Goal: Transaction & Acquisition: Obtain resource

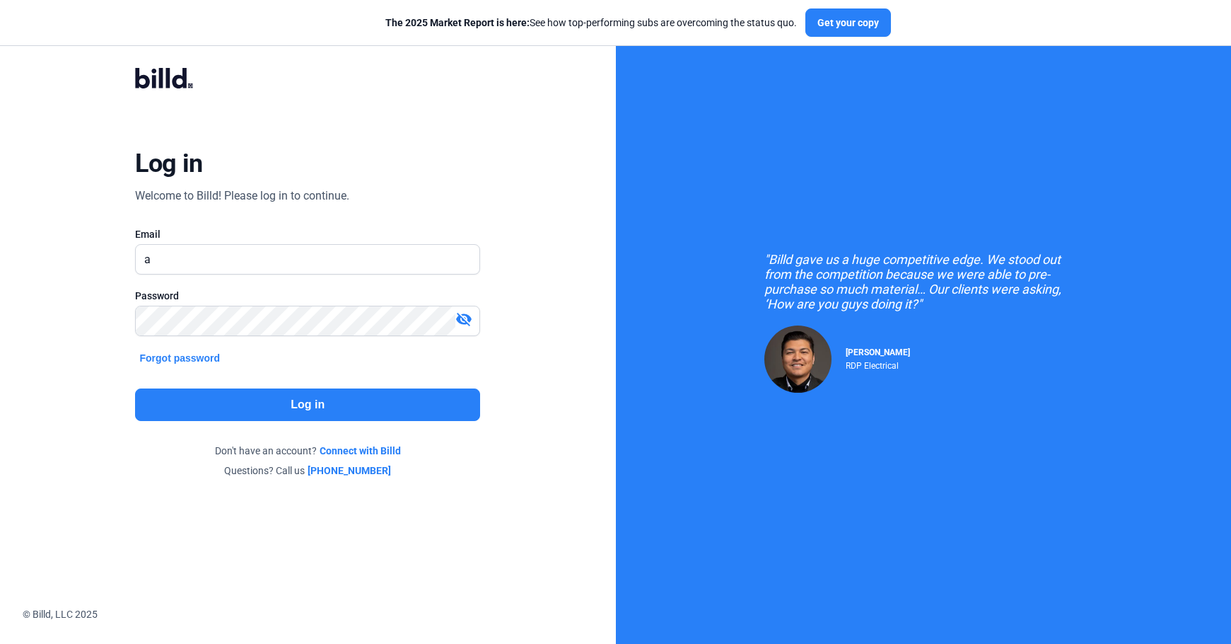
type input "a"
click at [320, 248] on input "ali" at bounding box center [308, 259] width 344 height 29
click at [252, 271] on input "ali" at bounding box center [308, 259] width 344 height 29
type input "[DOMAIN_NAME][EMAIL_ADDRESS][DOMAIN_NAME]"
click button "Log in" at bounding box center [307, 404] width 345 height 33
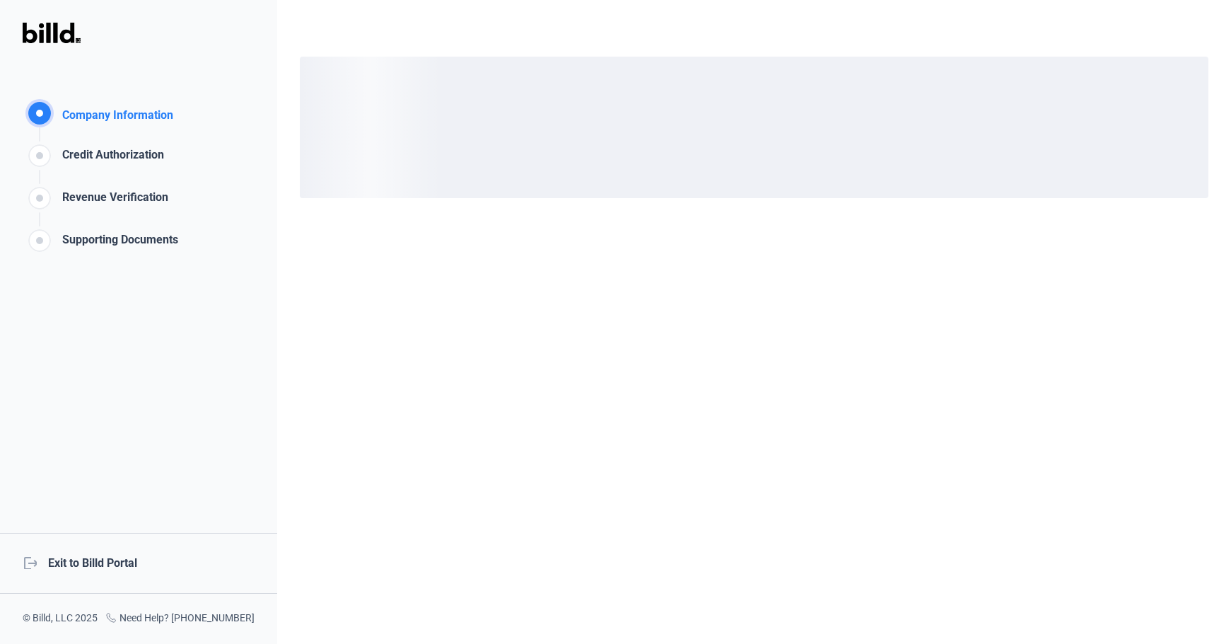
click at [101, 548] on div "logout Exit to Billd Portal" at bounding box center [138, 563] width 277 height 61
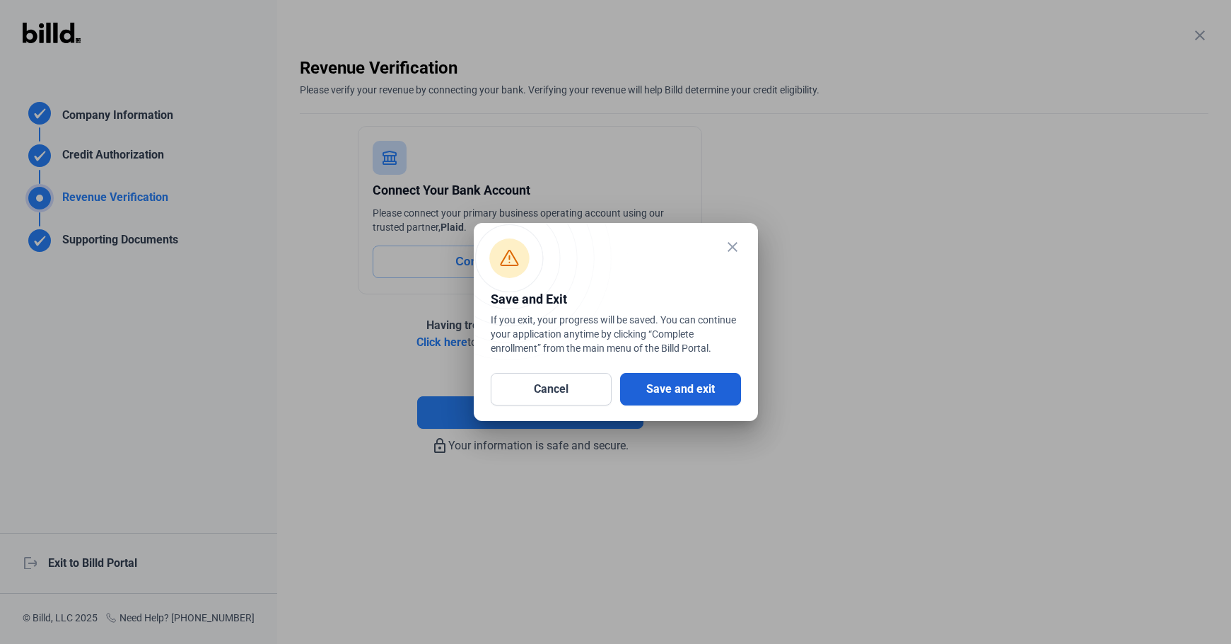
click at [683, 379] on button "Save and exit" at bounding box center [680, 389] width 121 height 33
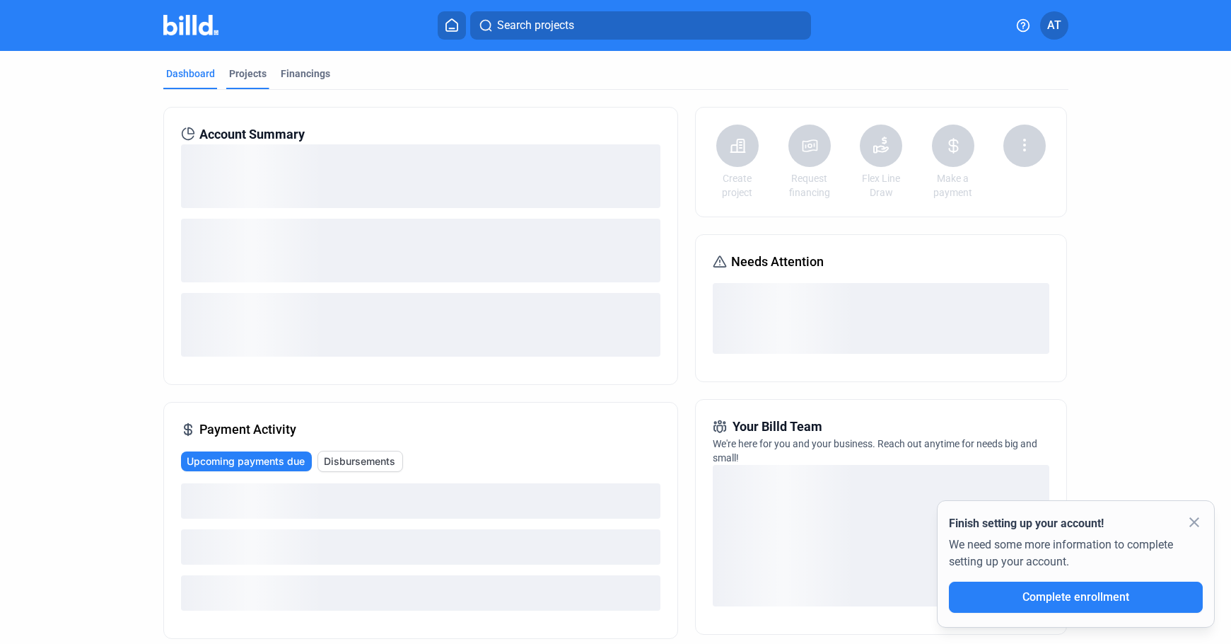
click at [258, 72] on div "Projects" at bounding box center [247, 73] width 37 height 14
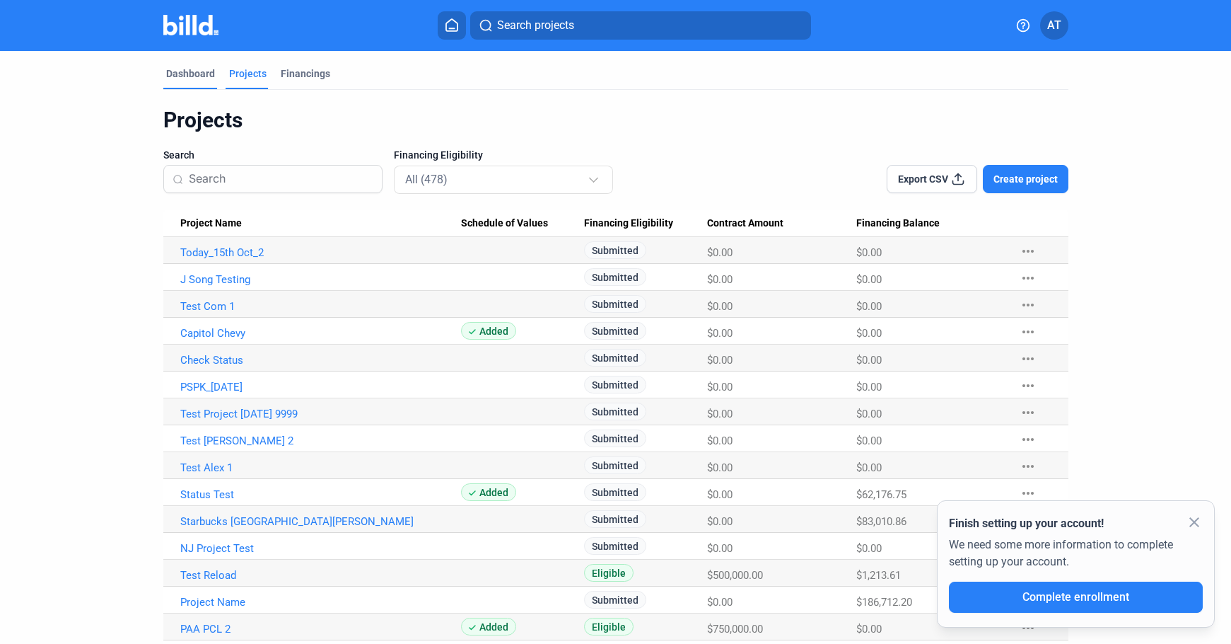
click at [191, 68] on div "Dashboard" at bounding box center [190, 73] width 49 height 14
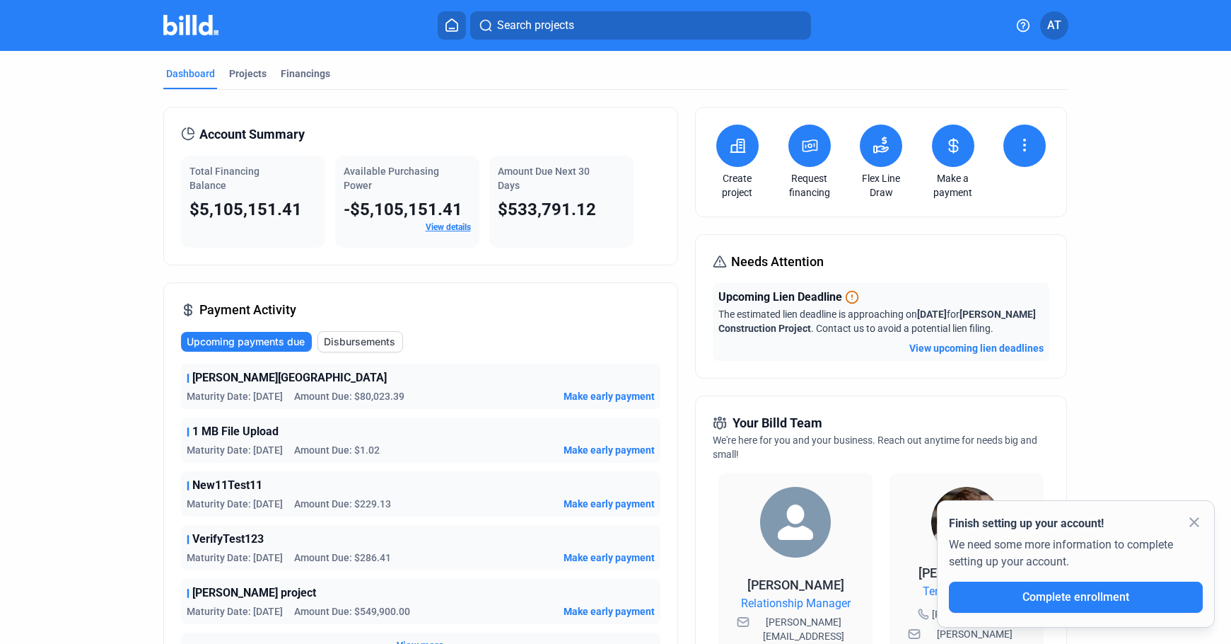
click at [1024, 145] on icon at bounding box center [1024, 144] width 1 height 1
click at [999, 201] on span "Request waiver" at bounding box center [972, 197] width 67 height 14
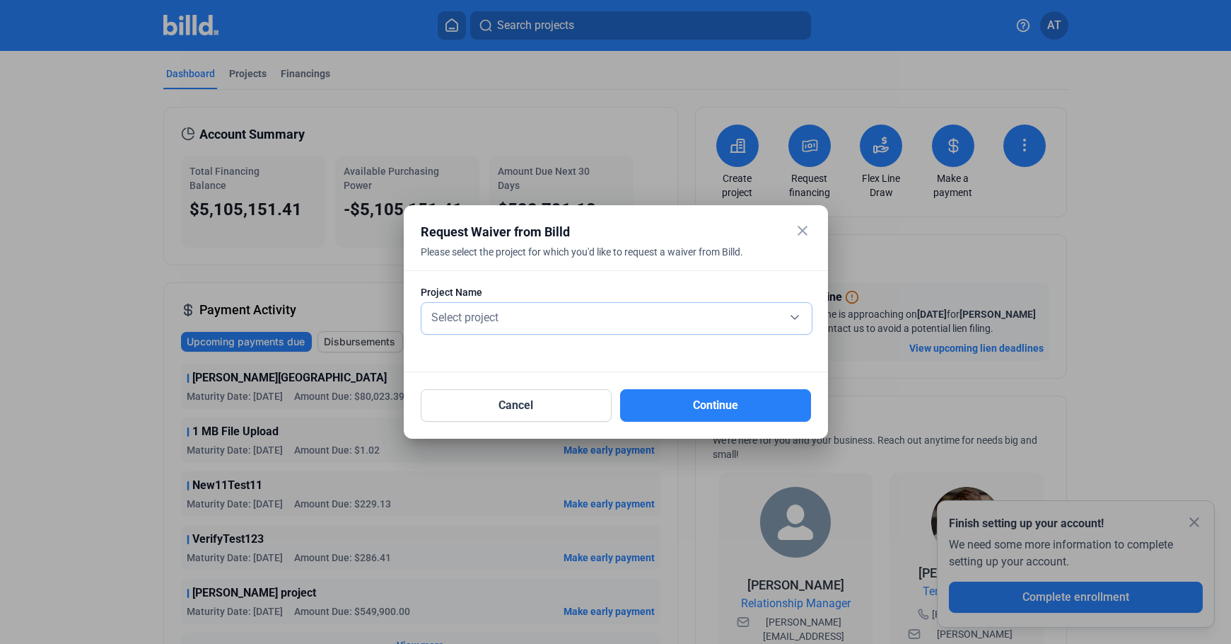
click at [533, 328] on div "Select project" at bounding box center [617, 318] width 376 height 31
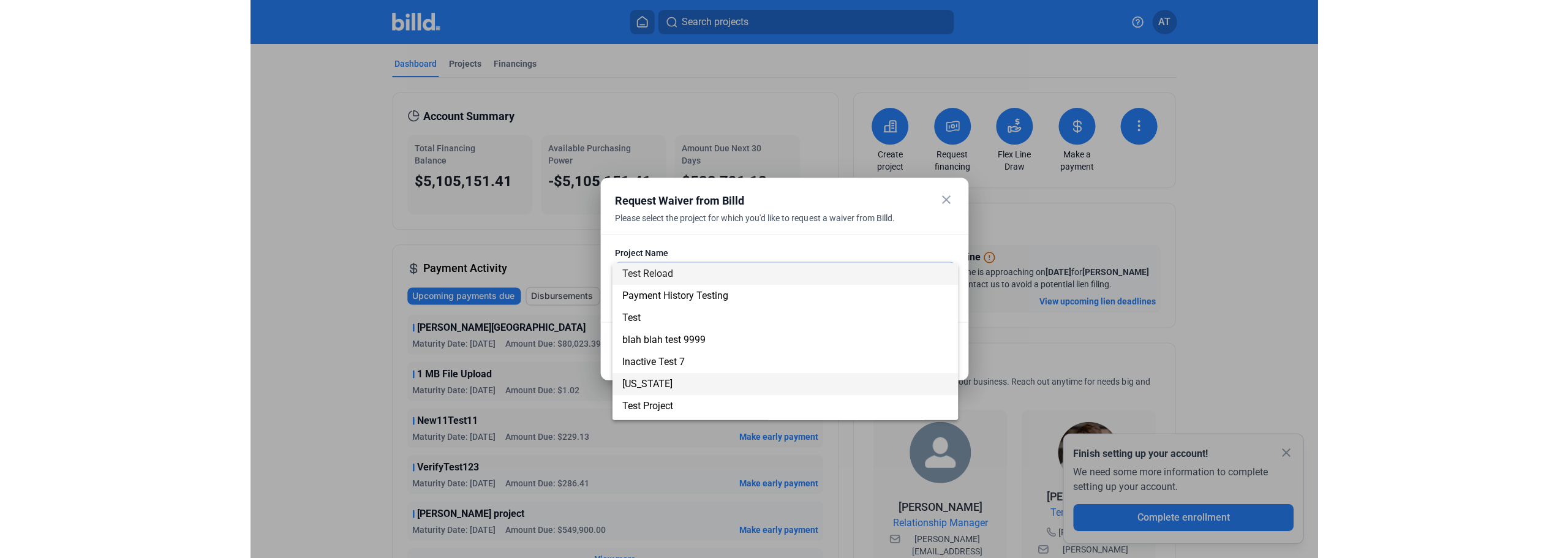
scroll to position [62, 0]
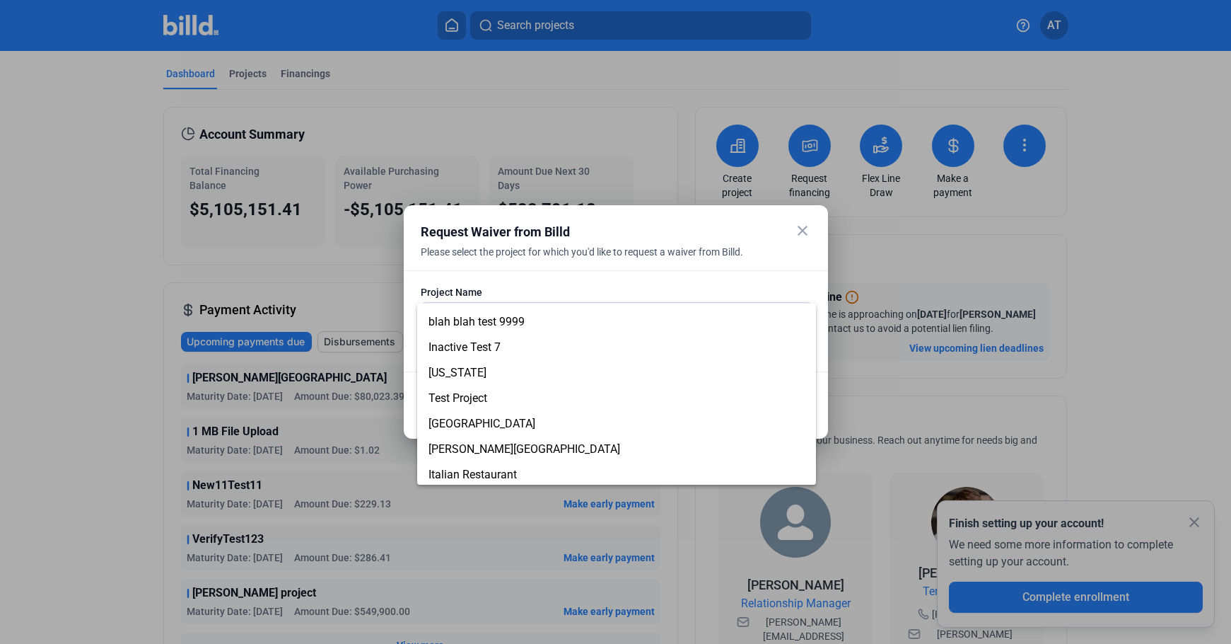
click at [81, 325] on div at bounding box center [615, 322] width 1231 height 644
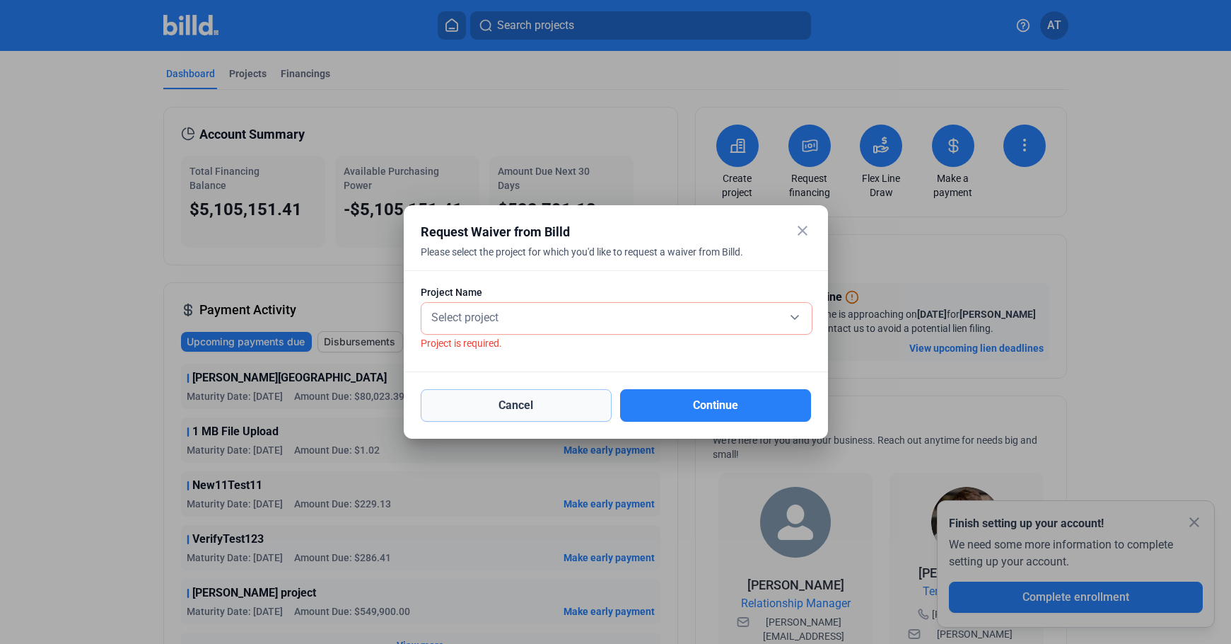
click at [559, 414] on button "Cancel" at bounding box center [516, 405] width 191 height 33
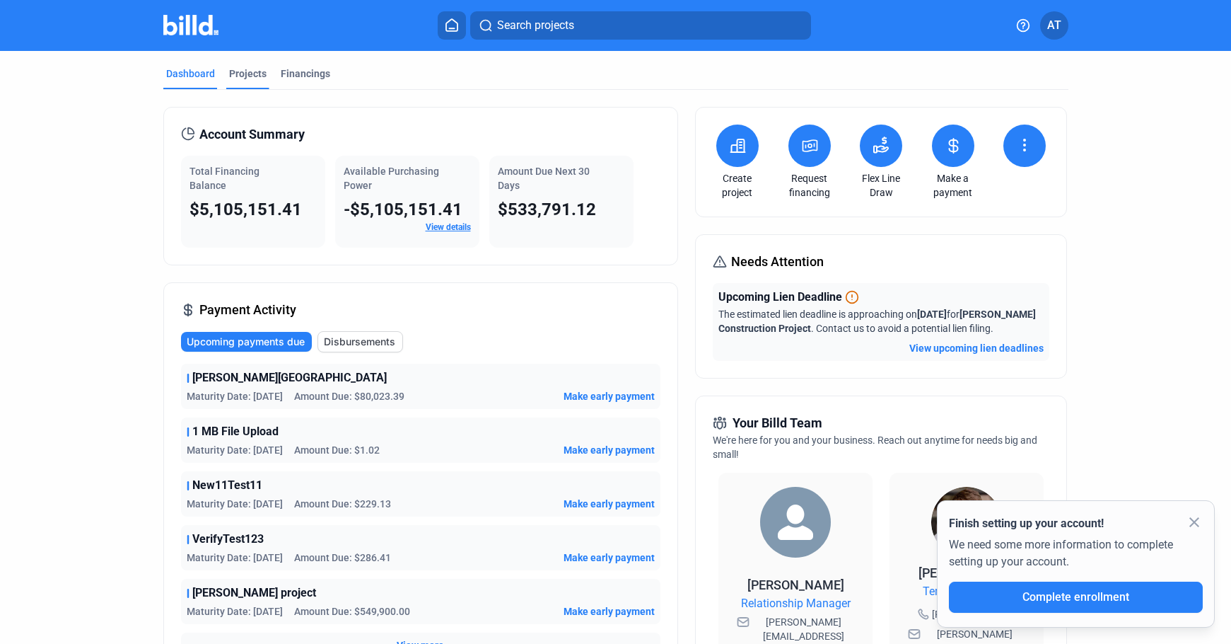
click at [233, 74] on div "Projects" at bounding box center [247, 73] width 37 height 14
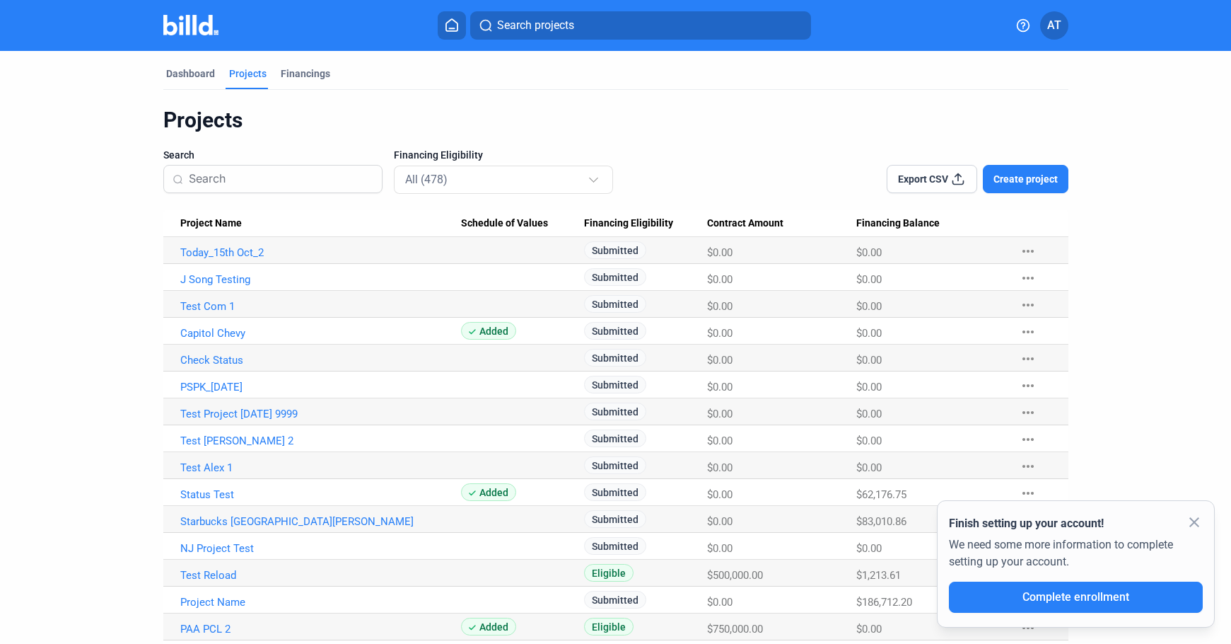
click at [211, 181] on input at bounding box center [281, 179] width 185 height 30
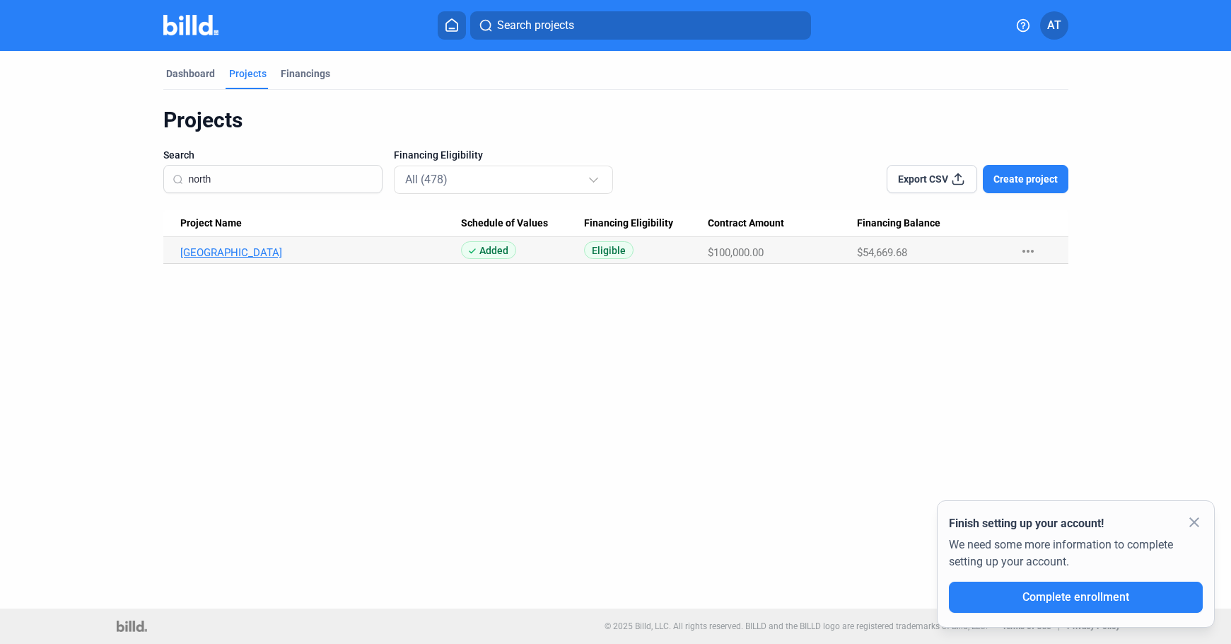
type input "north"
click at [278, 249] on link "[GEOGRAPHIC_DATA]" at bounding box center [320, 252] width 281 height 13
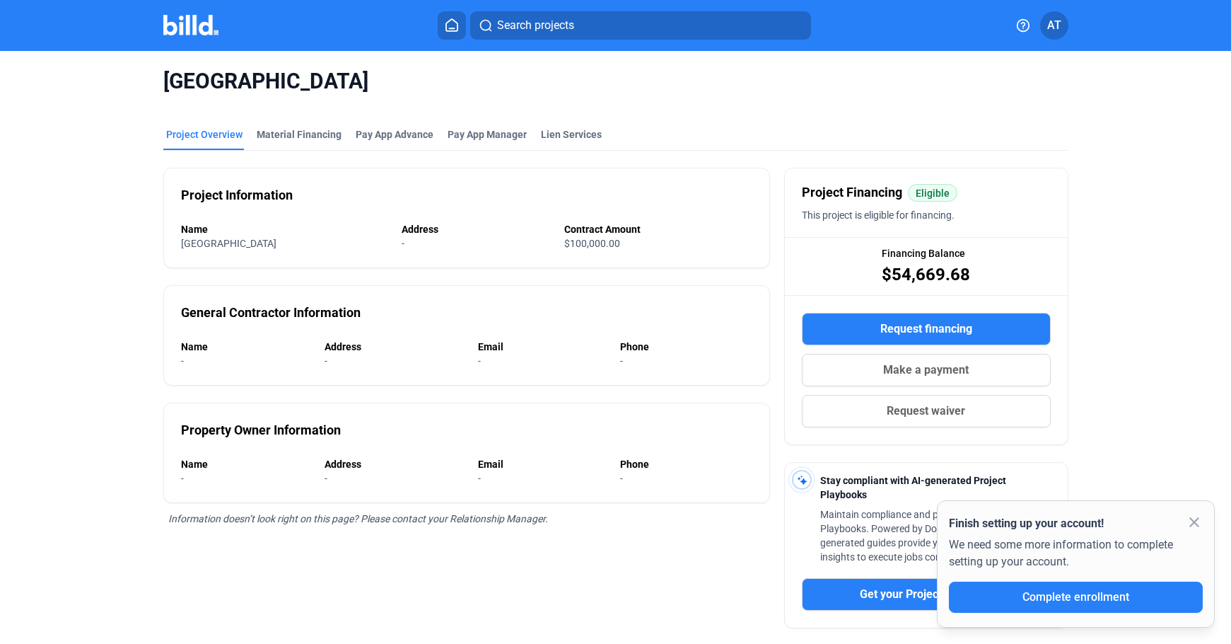
click at [1125, 375] on div "North Austin Warehouse Project Overview Material Financing Pay App Advance Pay …" at bounding box center [615, 428] width 1034 height 754
click at [1197, 524] on mat-icon "close" at bounding box center [1194, 521] width 17 height 17
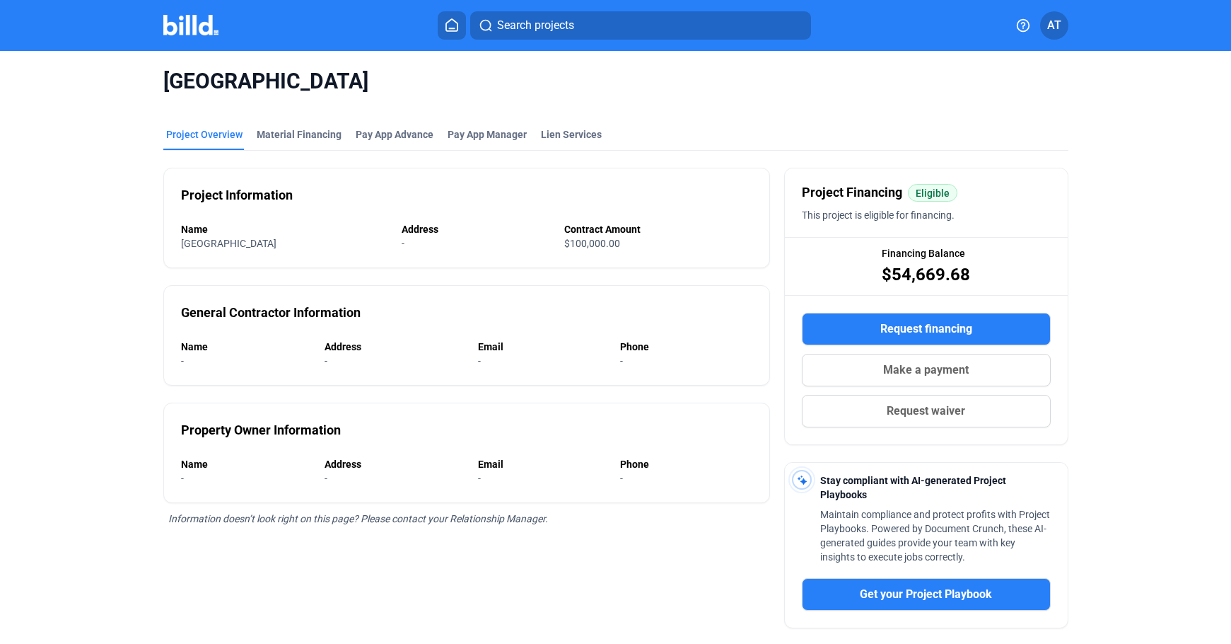
click at [1104, 483] on div "North Austin Warehouse Project Overview Material Financing Pay App Advance Pay …" at bounding box center [615, 428] width 1034 height 754
drag, startPoint x: 412, startPoint y: 96, endPoint x: 40, endPoint y: 84, distance: 371.5
click at [40, 84] on div "North Austin Warehouse Project Overview Material Financing Pay App Advance Pay …" at bounding box center [615, 428] width 1231 height 754
click at [323, 119] on mat-tab-group "Project Overview Material Financing Pay App Advance Pay App Manager Lien Servic…" at bounding box center [615, 450] width 905 height 676
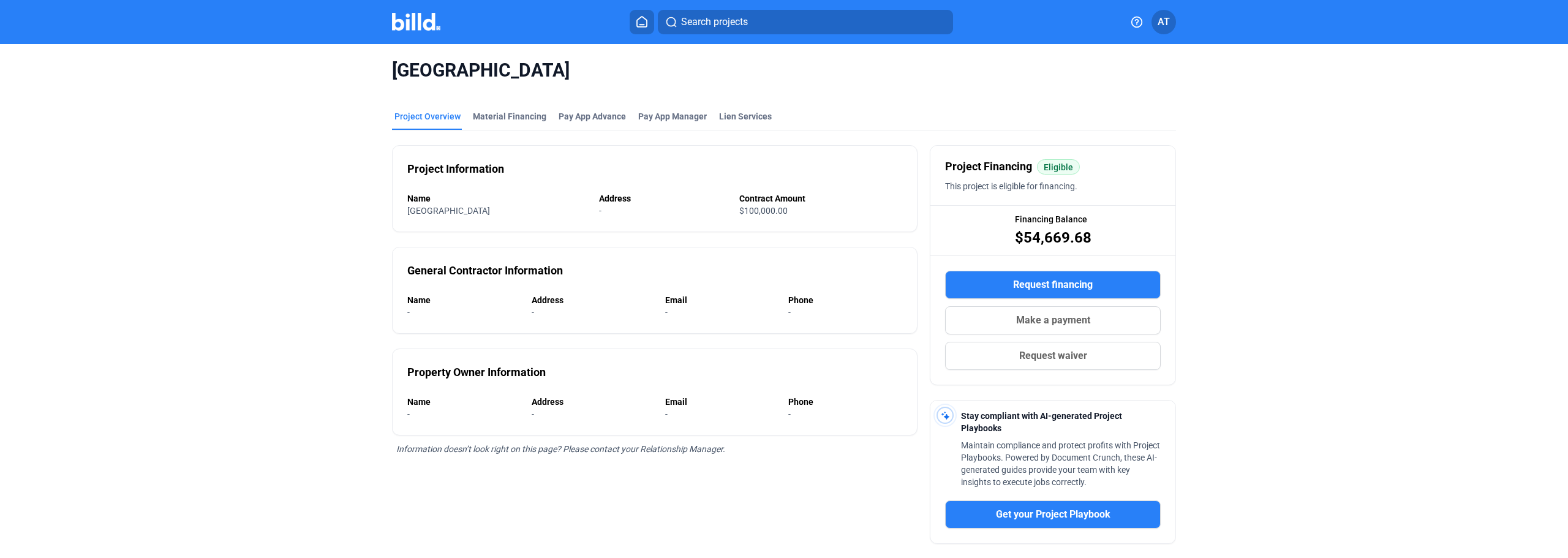
click at [273, 172] on div "North Austin Warehouse Project Overview Material Financing Pay App Advance Pay …" at bounding box center [784, 371] width 1317 height 653
click at [650, 20] on button at bounding box center [642, 22] width 24 height 24
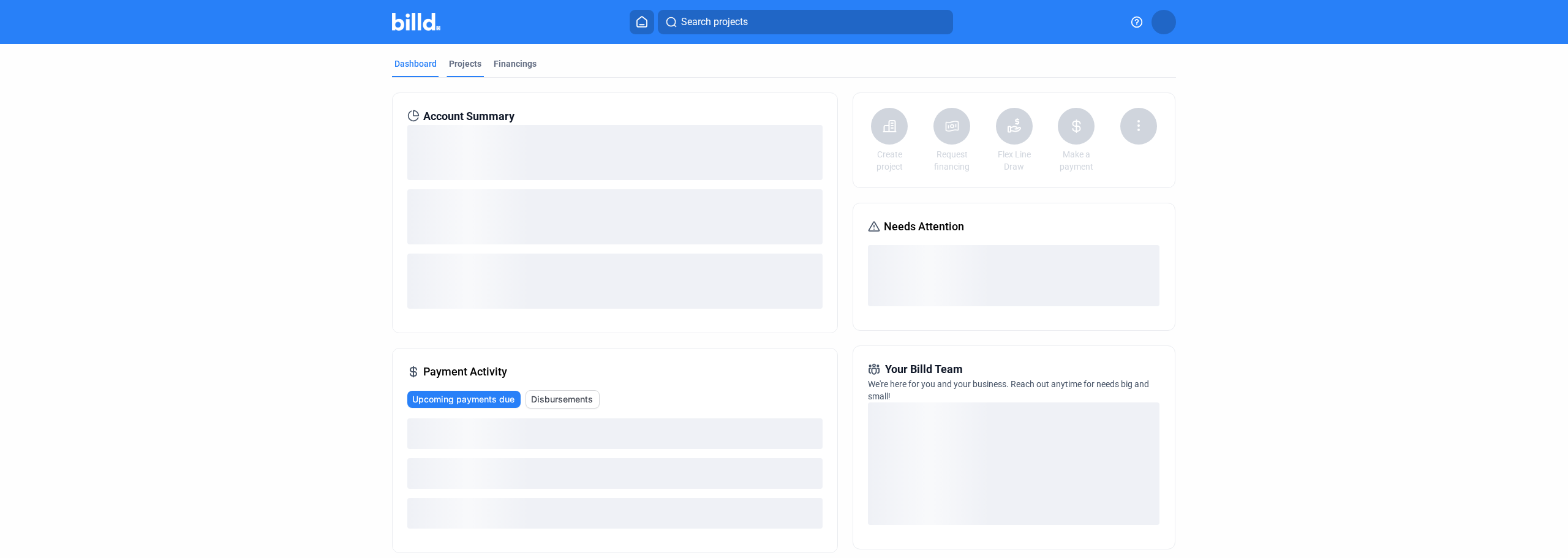
click at [466, 68] on div "Projects" at bounding box center [464, 63] width 32 height 12
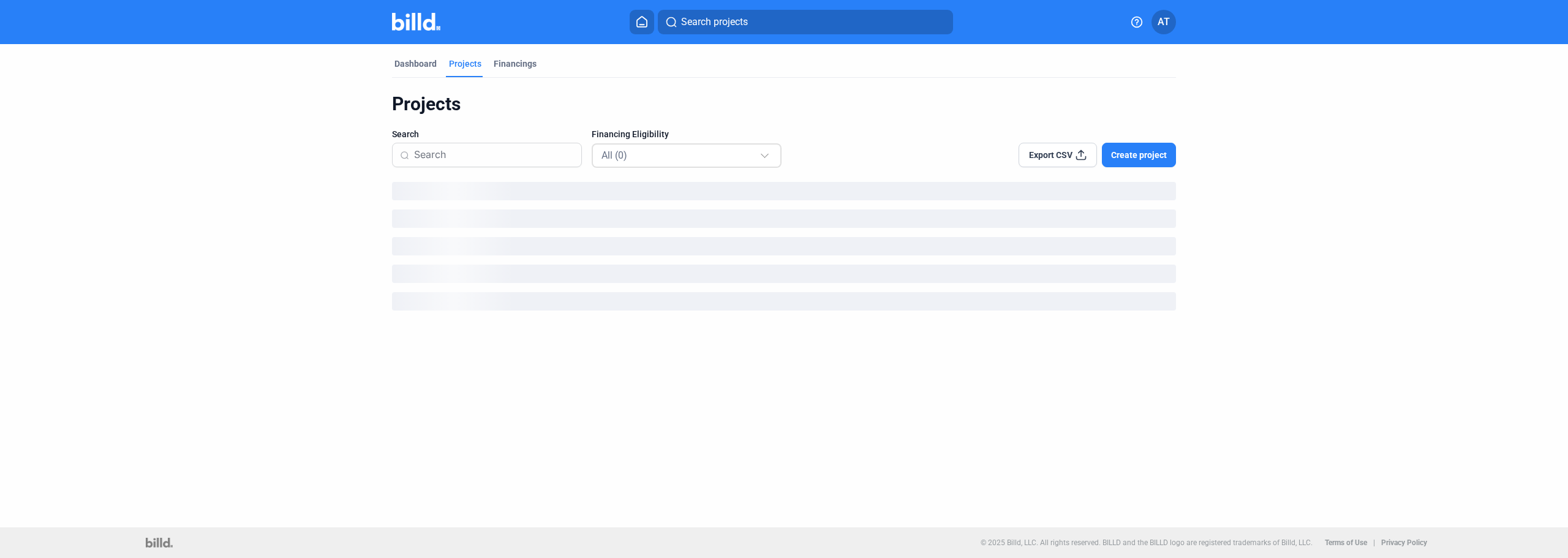
click at [646, 163] on div "All (0)" at bounding box center [687, 155] width 171 height 24
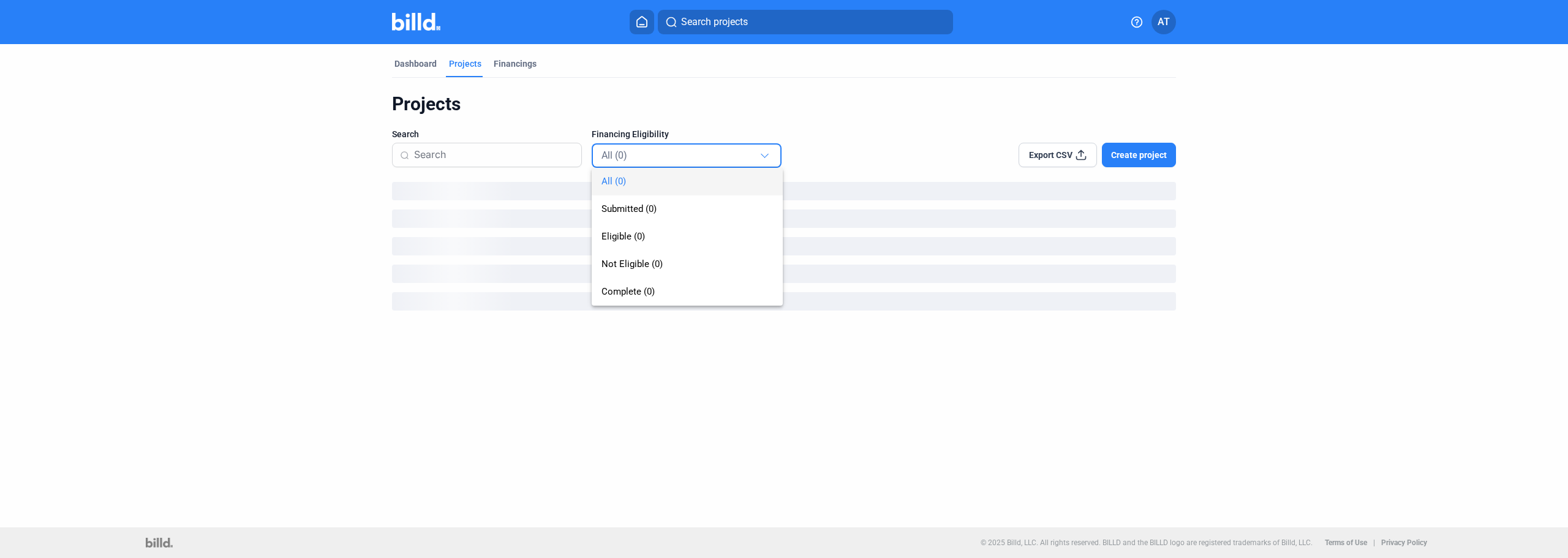
click at [696, 119] on div at bounding box center [784, 279] width 1568 height 558
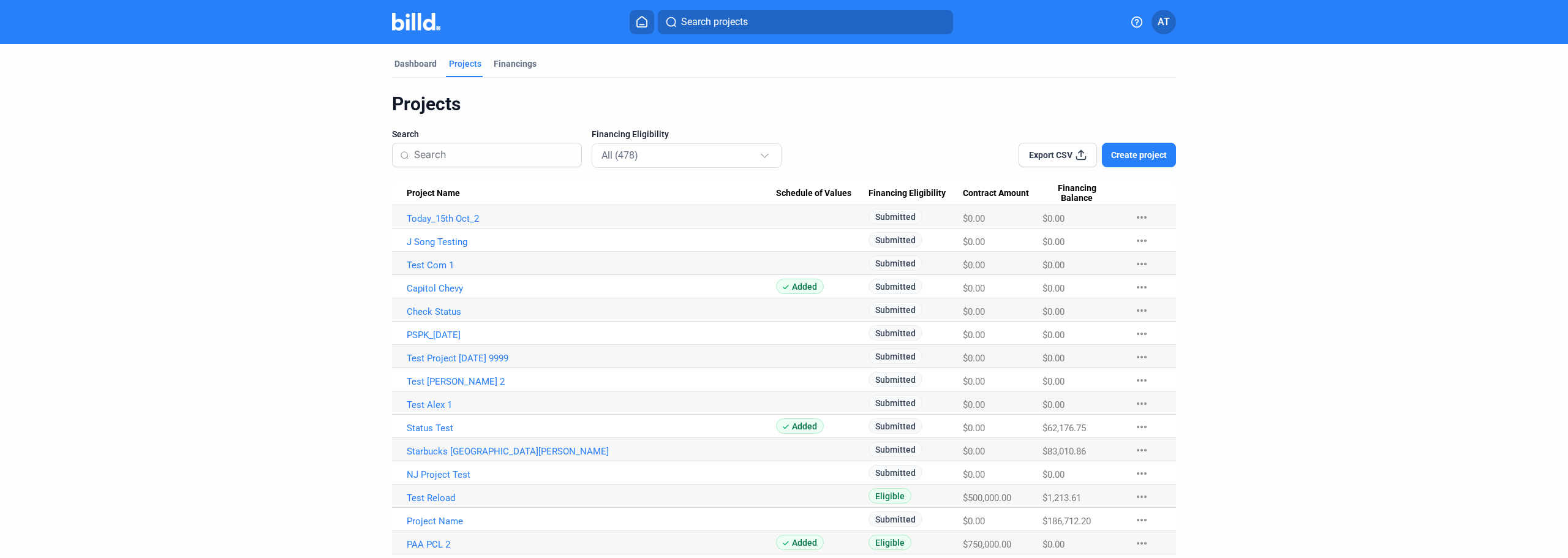
click at [620, 150] on mat-select-trigger "All (478)" at bounding box center [620, 155] width 36 height 11
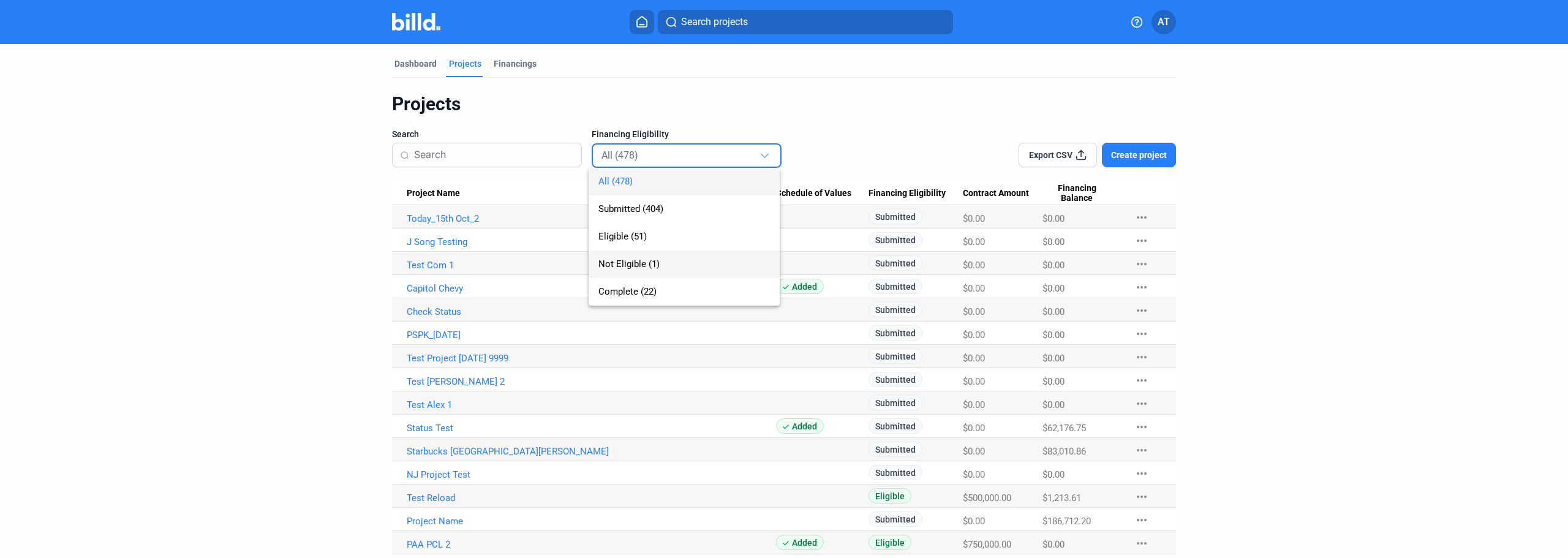
click at [627, 263] on span "Not Eligible (1)" at bounding box center [629, 263] width 61 height 11
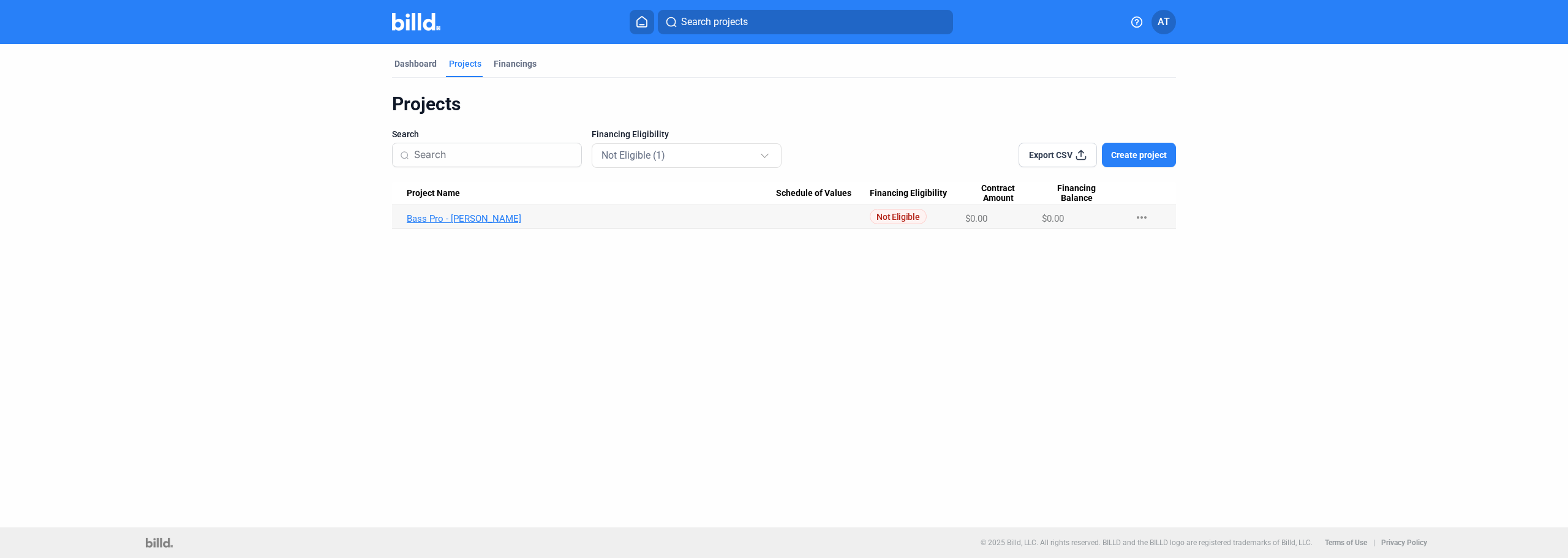
click at [463, 220] on link "Bass Pro - [PERSON_NAME]" at bounding box center [591, 218] width 369 height 11
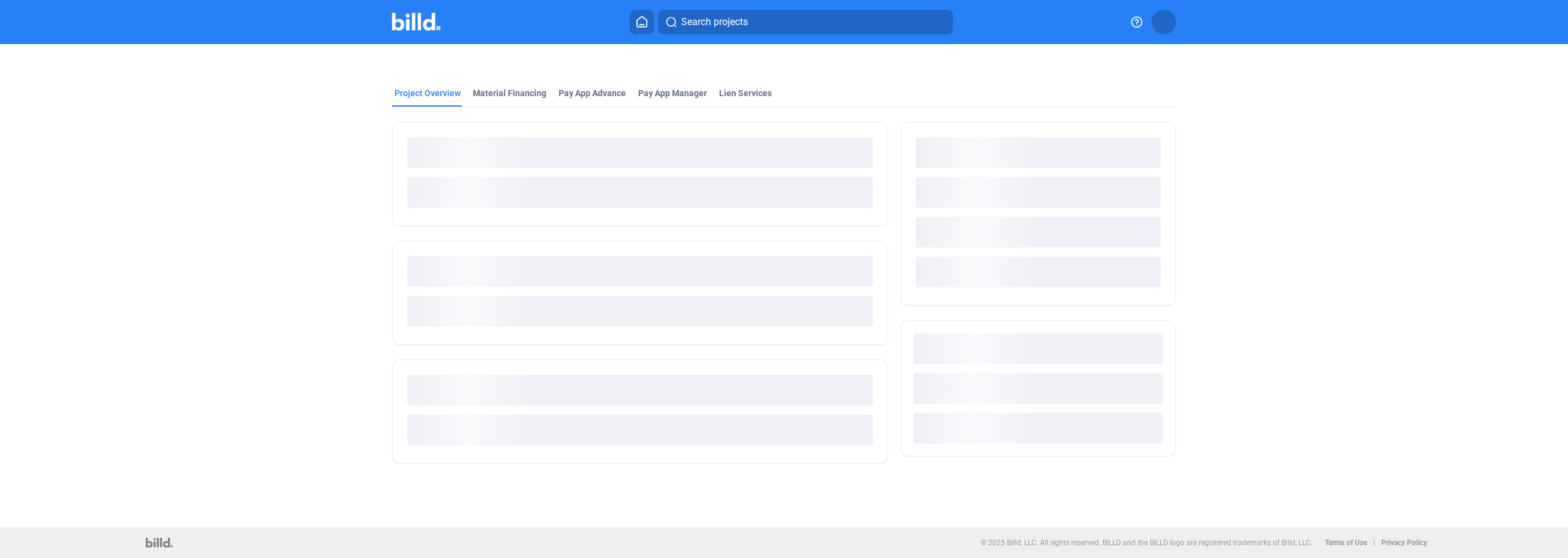
click at [463, 221] on div at bounding box center [640, 174] width 496 height 104
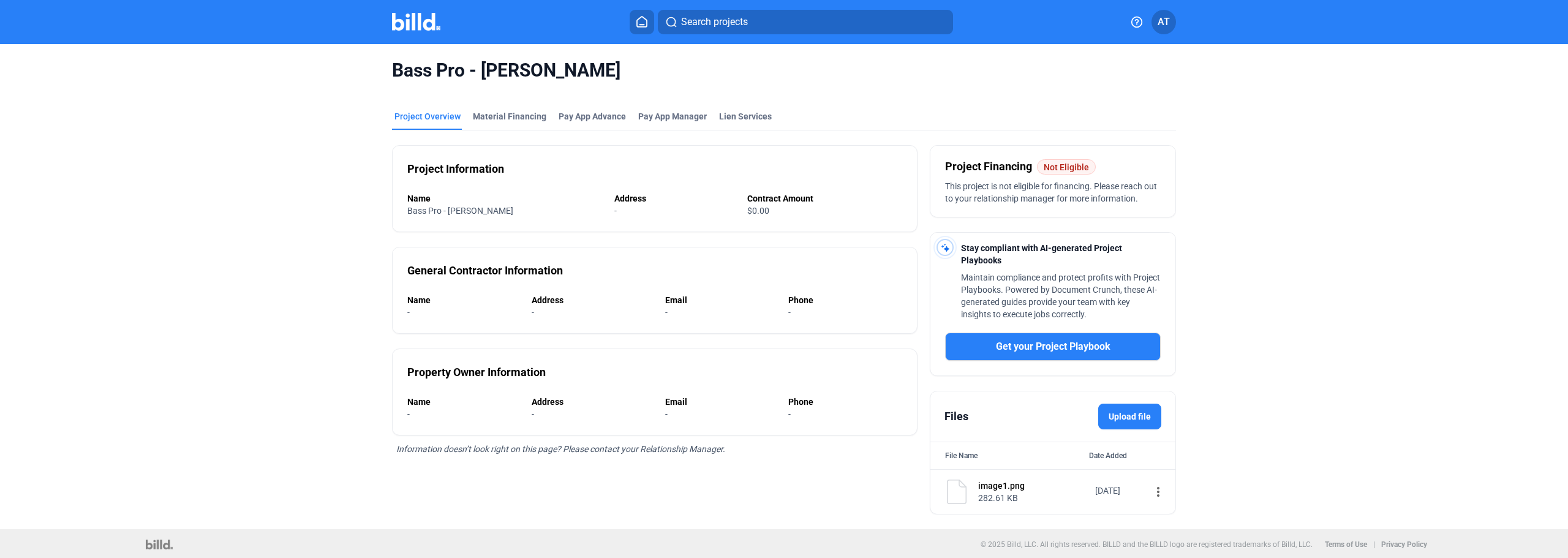
click at [713, 24] on span "Search projects" at bounding box center [713, 22] width 67 height 15
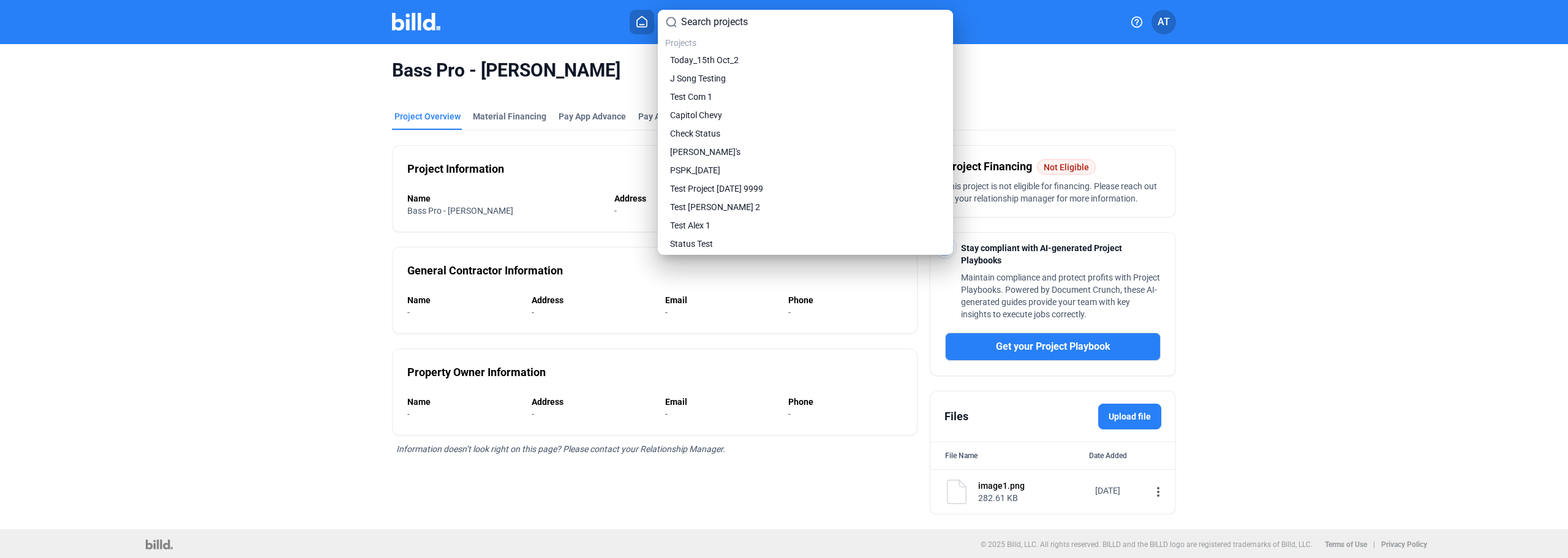
drag, startPoint x: 582, startPoint y: 49, endPoint x: 635, endPoint y: 26, distance: 57.8
click at [589, 44] on div at bounding box center [784, 279] width 1568 height 558
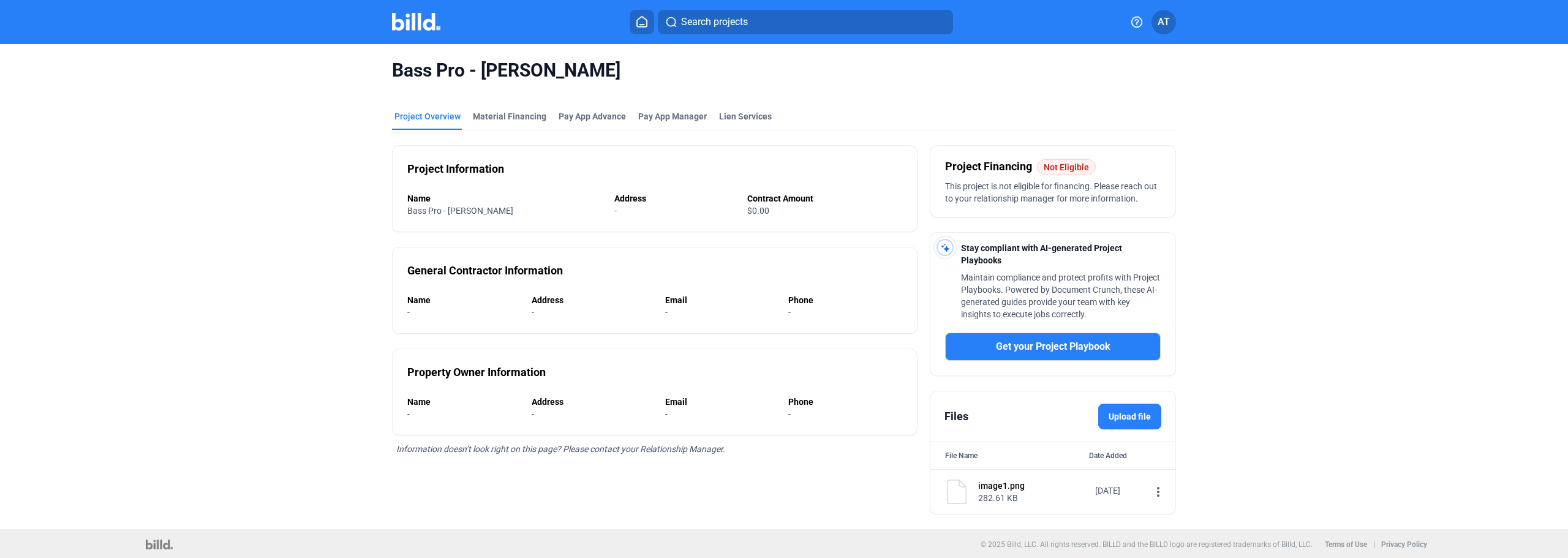
click at [646, 29] on button at bounding box center [642, 22] width 24 height 24
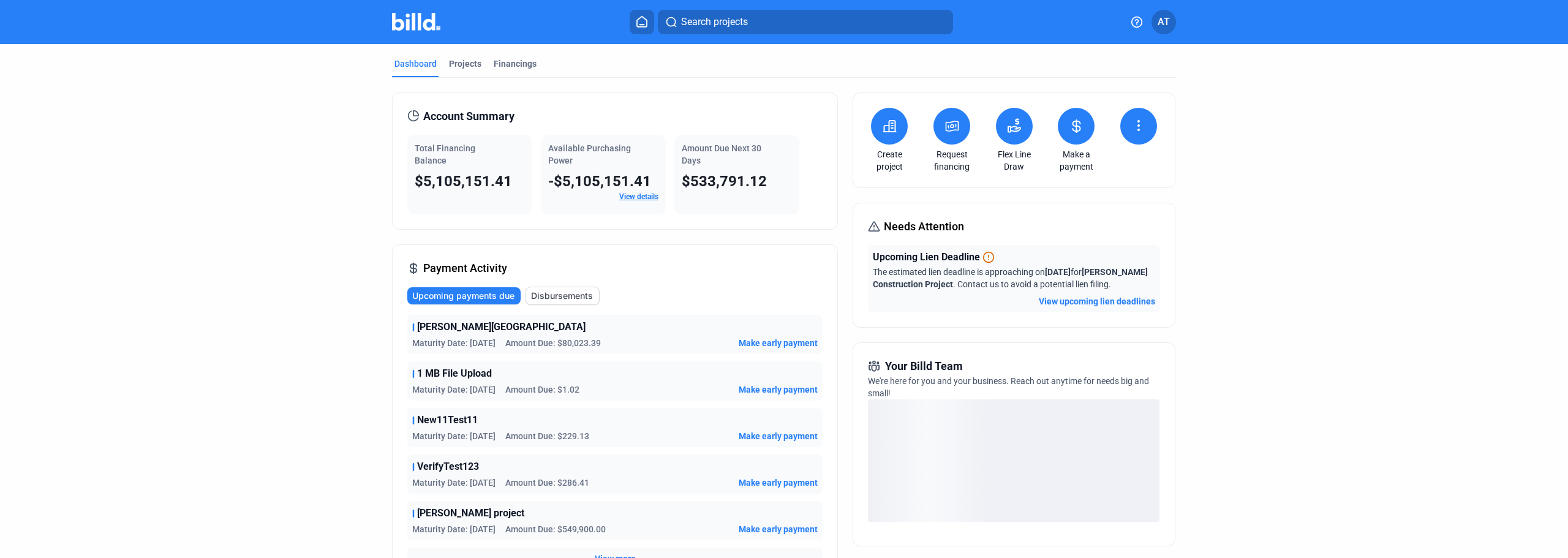
click at [950, 133] on icon at bounding box center [952, 126] width 16 height 15
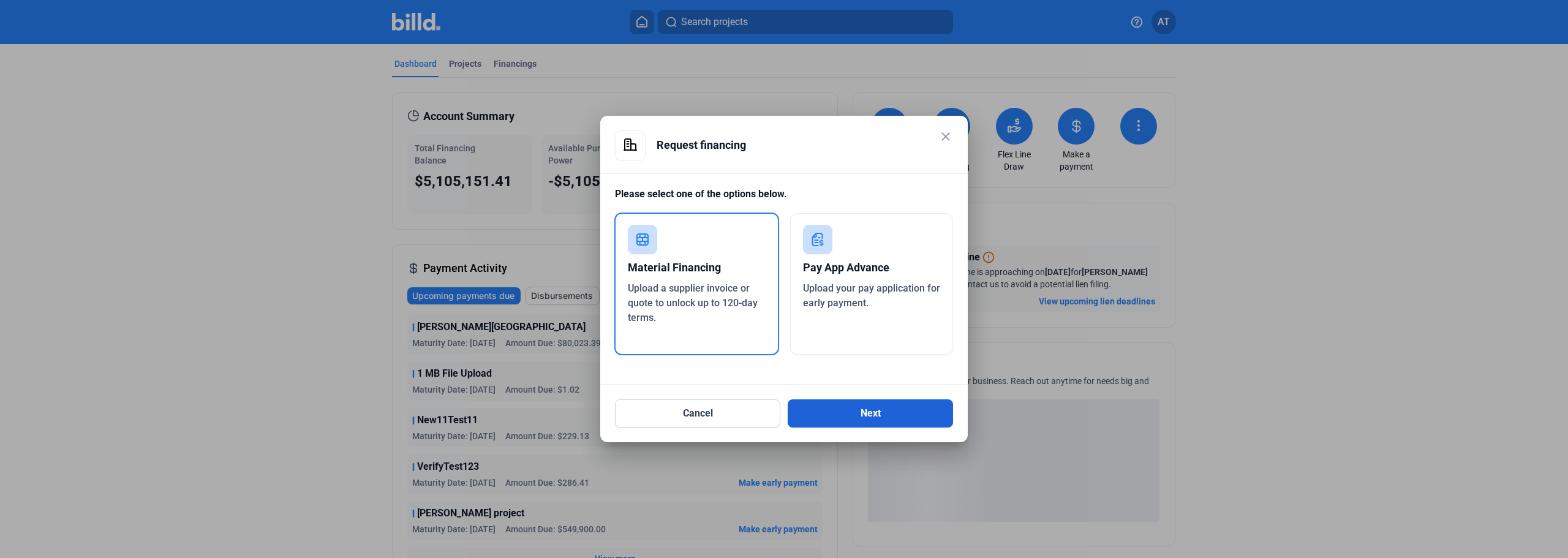
click at [858, 399] on div "Cancel Next" at bounding box center [784, 406] width 338 height 43
click at [856, 404] on button "Next" at bounding box center [870, 413] width 165 height 29
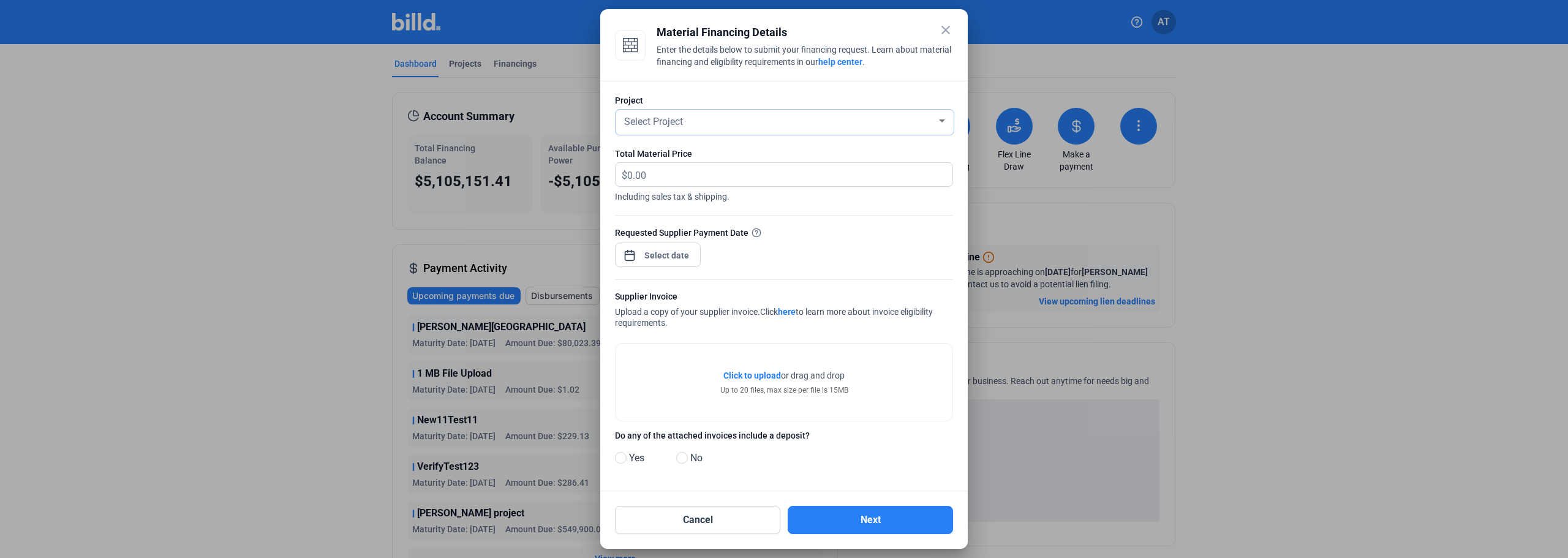
click at [688, 120] on div "Select Project" at bounding box center [779, 120] width 315 height 17
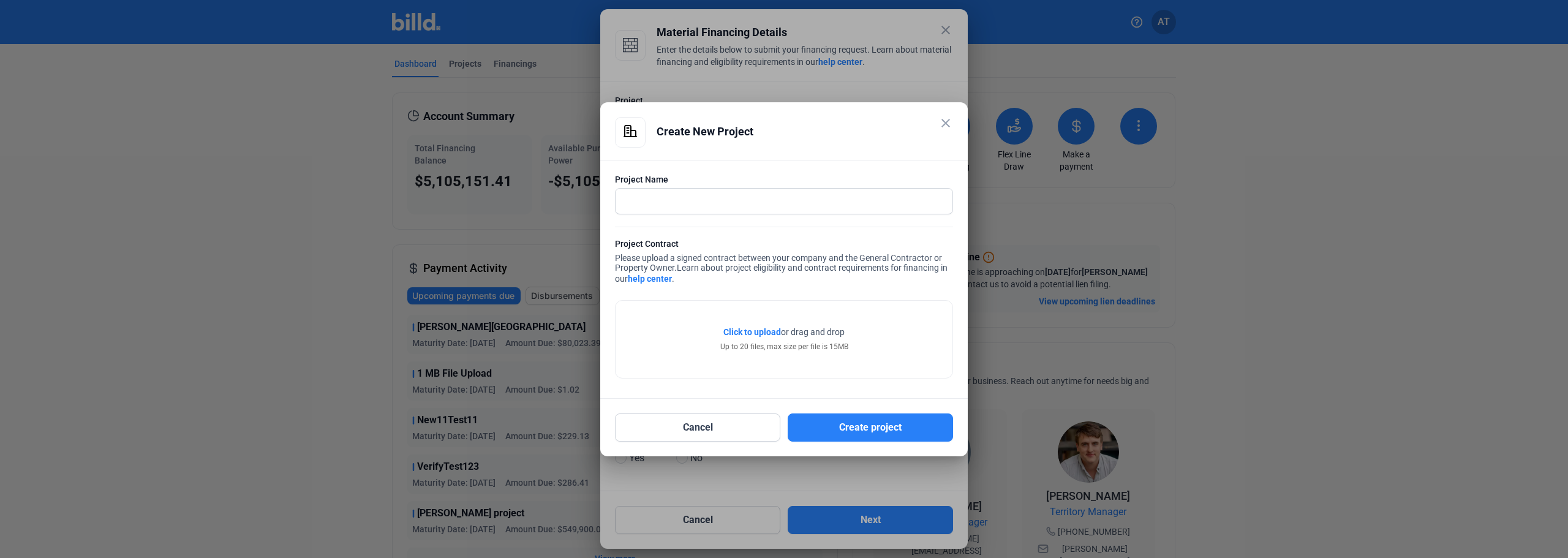
click at [939, 127] on mat-icon "close" at bounding box center [945, 123] width 15 height 15
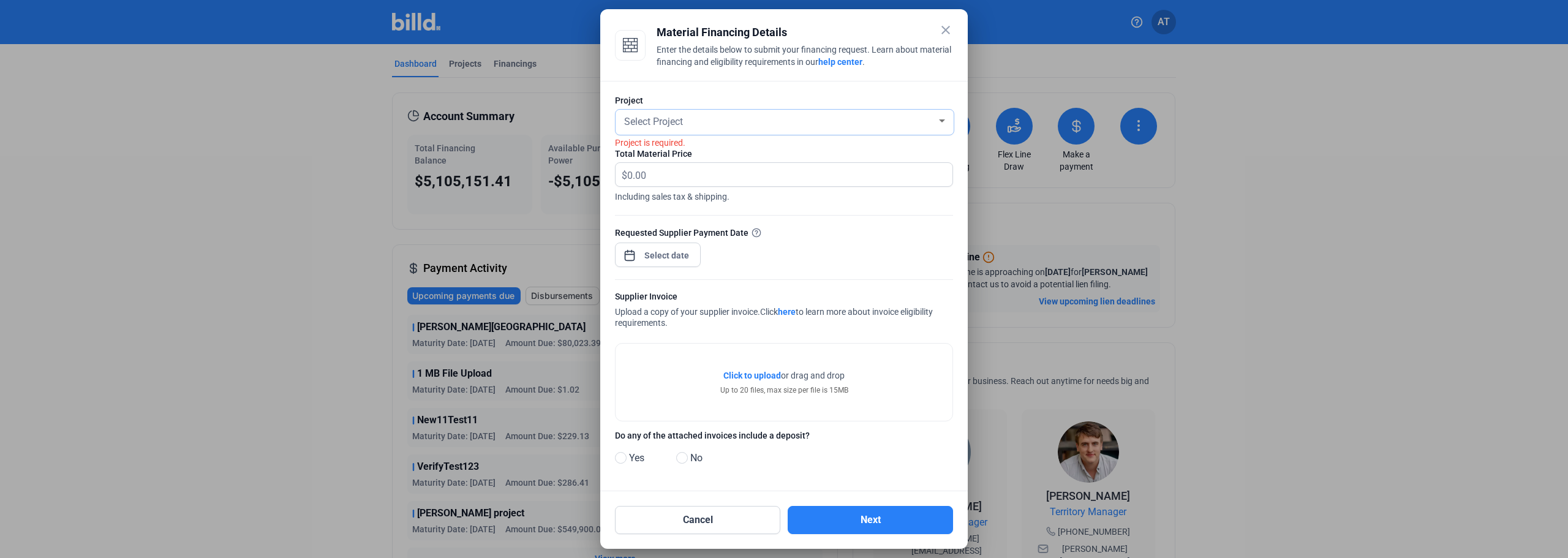
click at [739, 121] on div "Select Project" at bounding box center [779, 120] width 315 height 17
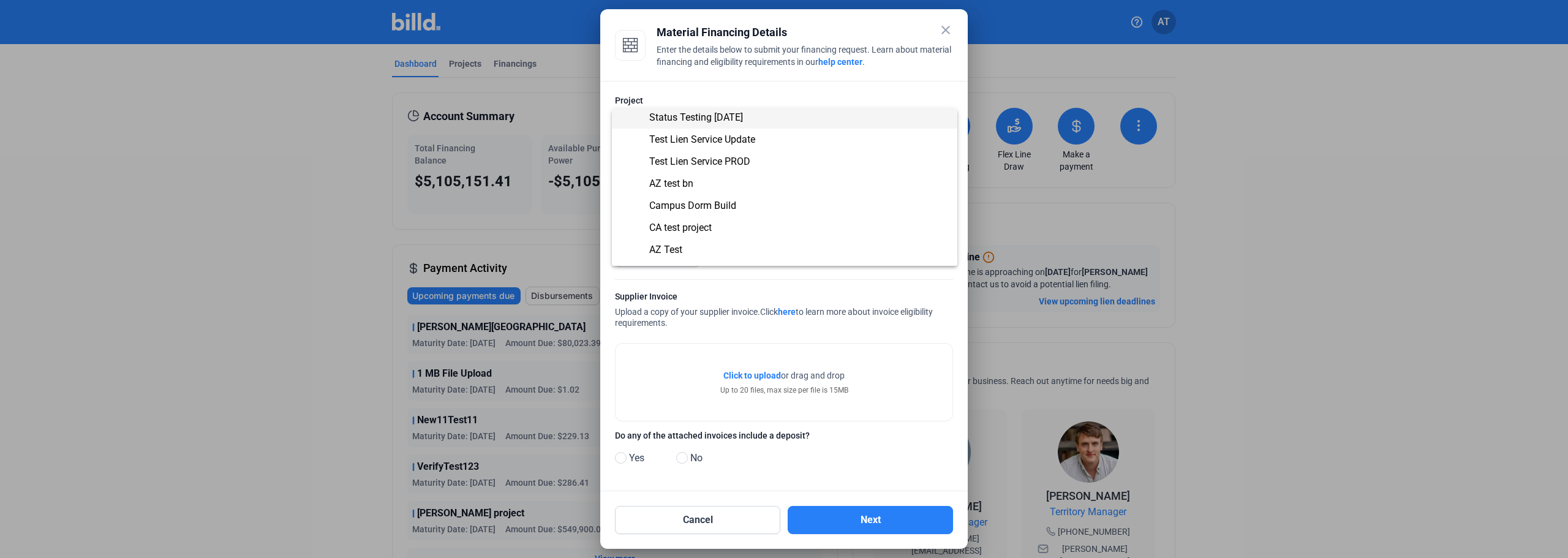
scroll to position [2513, 0]
click at [953, 29] on div at bounding box center [784, 279] width 1568 height 558
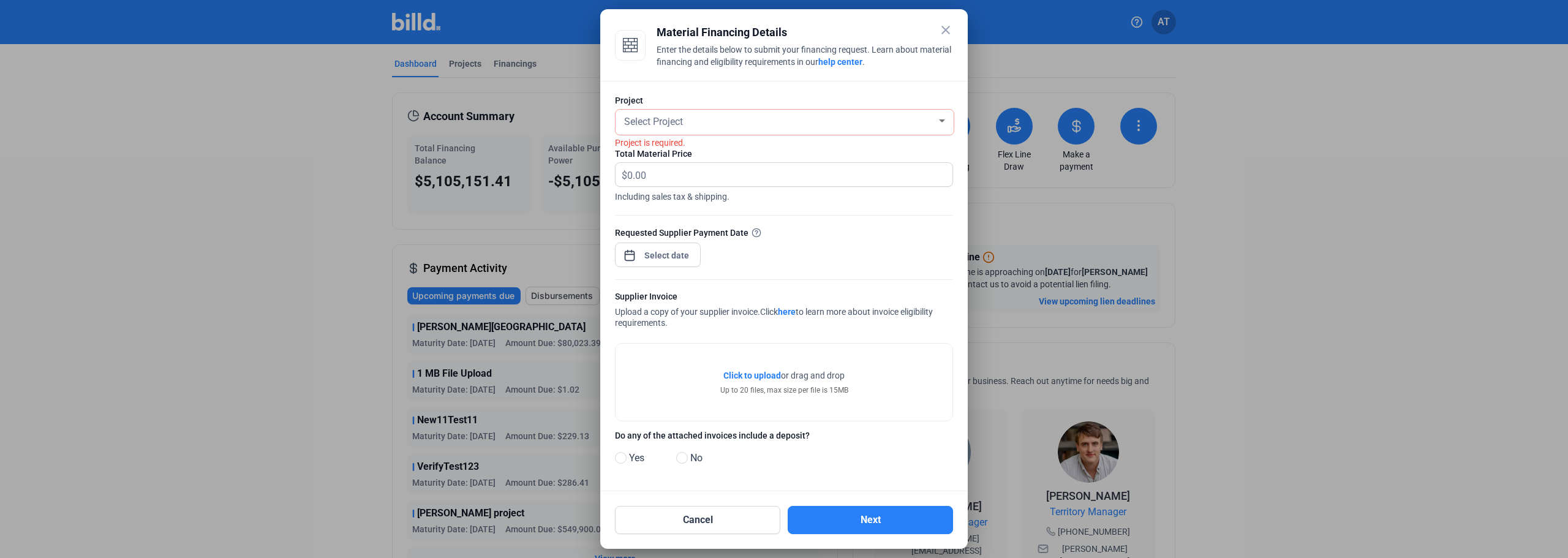
click at [948, 29] on mat-icon "close" at bounding box center [945, 29] width 15 height 15
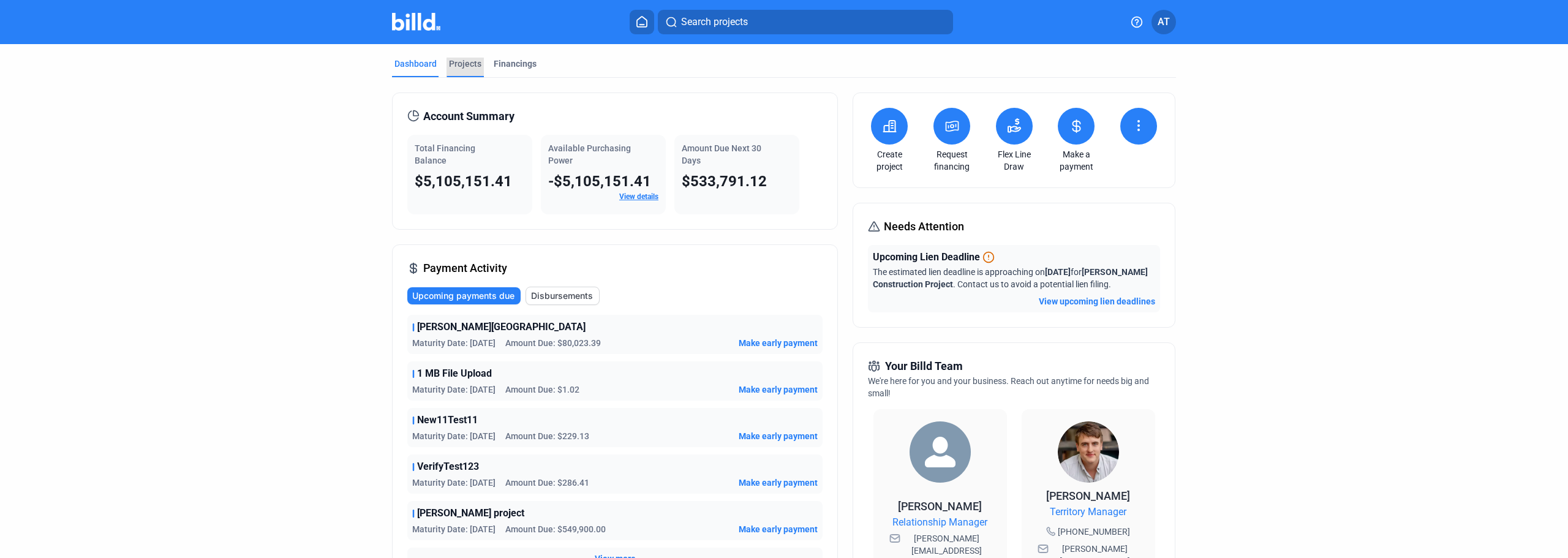
click at [453, 62] on div "Projects" at bounding box center [464, 63] width 32 height 12
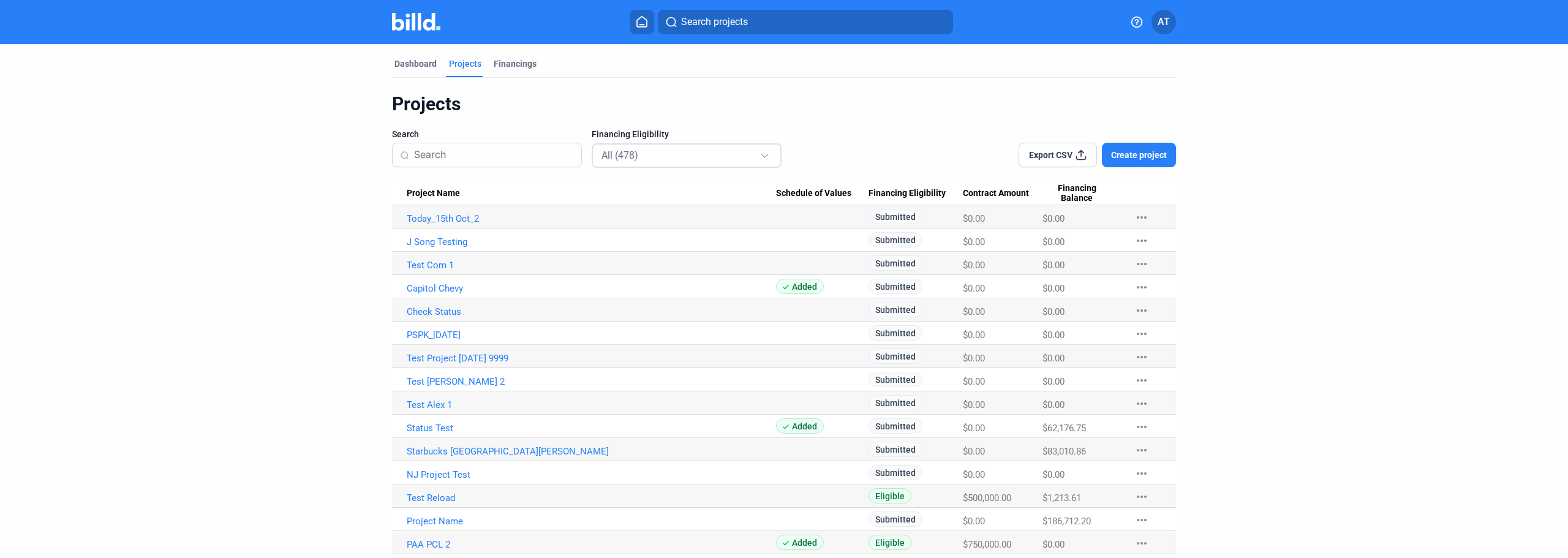
click at [647, 160] on div "All (478)" at bounding box center [681, 155] width 158 height 16
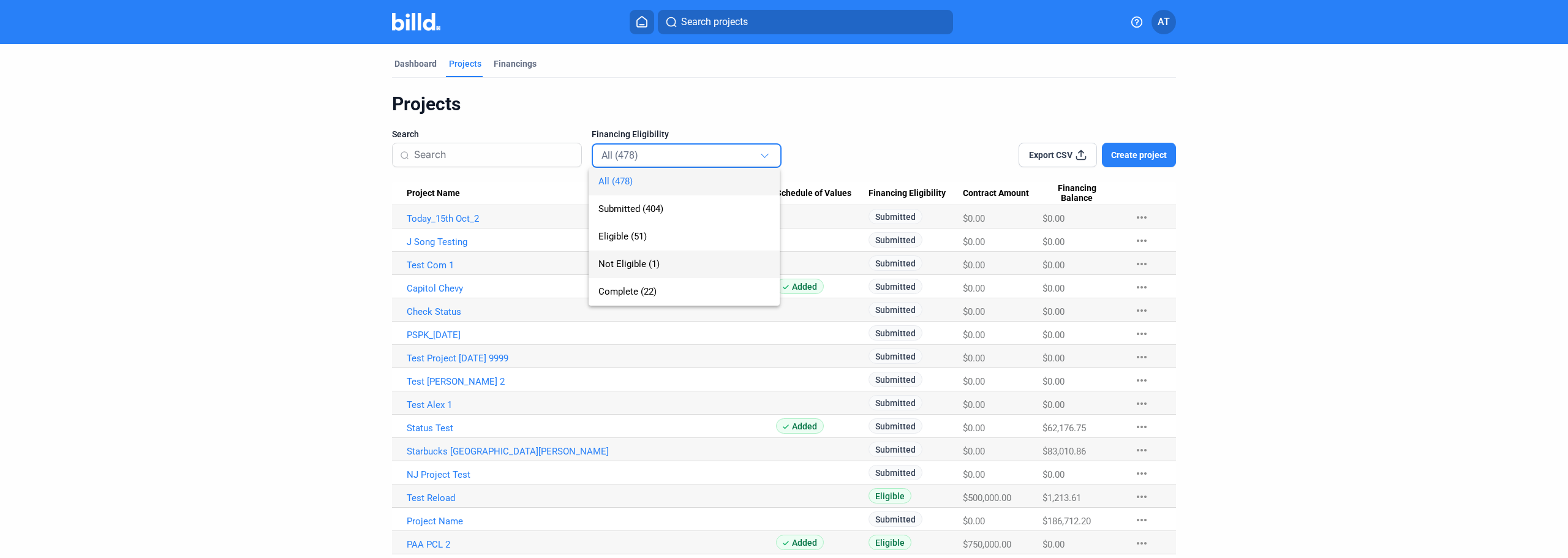
click at [644, 261] on span "Not Eligible (1)" at bounding box center [629, 263] width 61 height 11
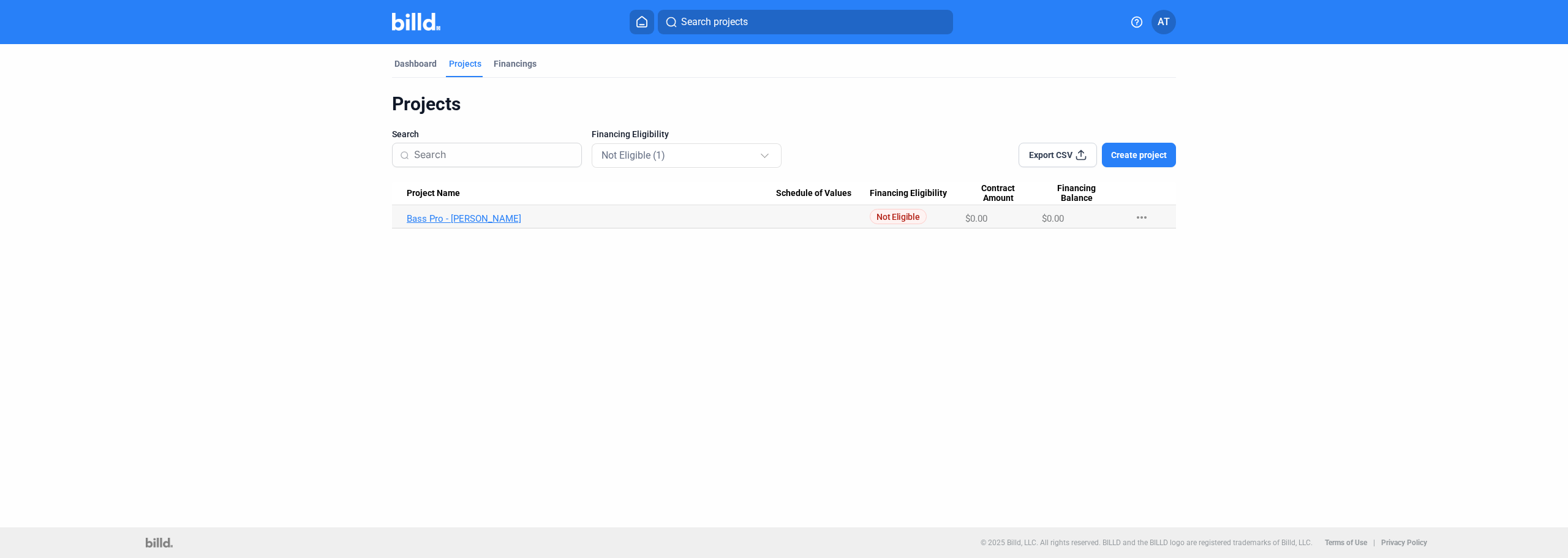
drag, startPoint x: 388, startPoint y: 217, endPoint x: 513, endPoint y: 215, distance: 125.0
click at [513, 215] on div "Dashboard Projects Financings Projects Search Financing Eligibility Not Eligibl…" at bounding box center [784, 136] width 833 height 185
click at [528, 215] on link "Bass Pro - [PERSON_NAME]" at bounding box center [591, 218] width 369 height 11
drag, startPoint x: 448, startPoint y: 218, endPoint x: 404, endPoint y: 215, distance: 44.1
click at [404, 215] on Name "Bass Pro - [PERSON_NAME]" at bounding box center [584, 217] width 384 height 23
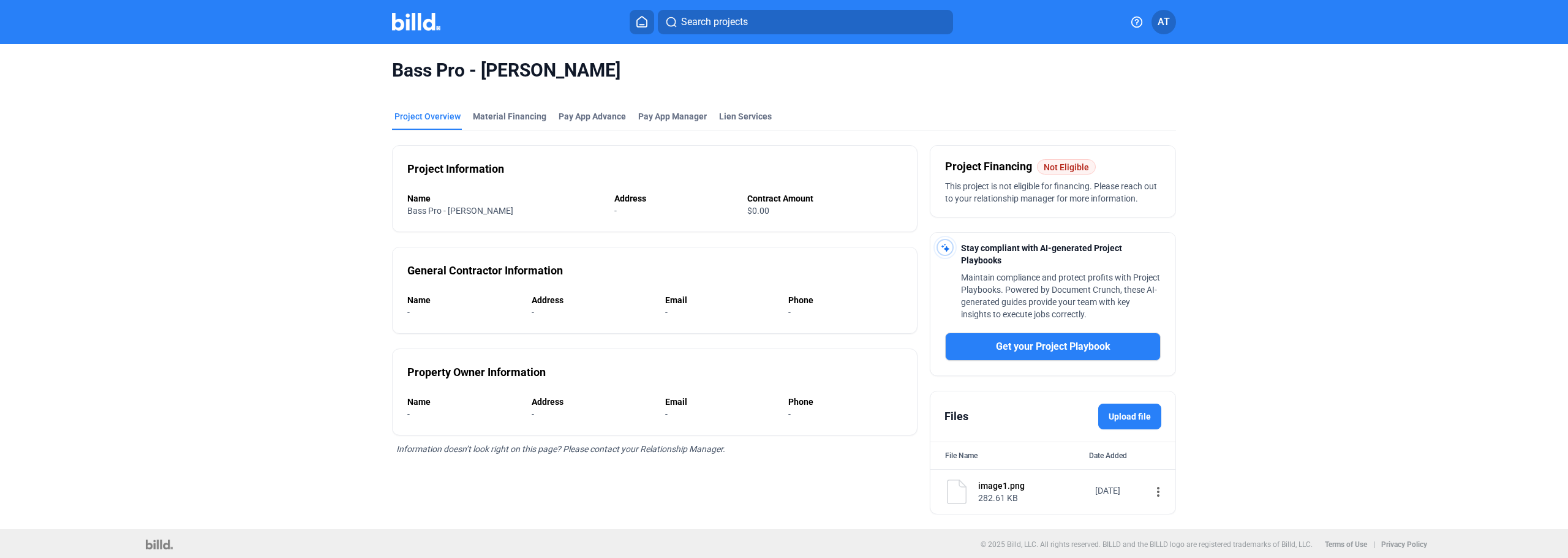
click at [648, 23] on home-icon at bounding box center [642, 21] width 15 height 11
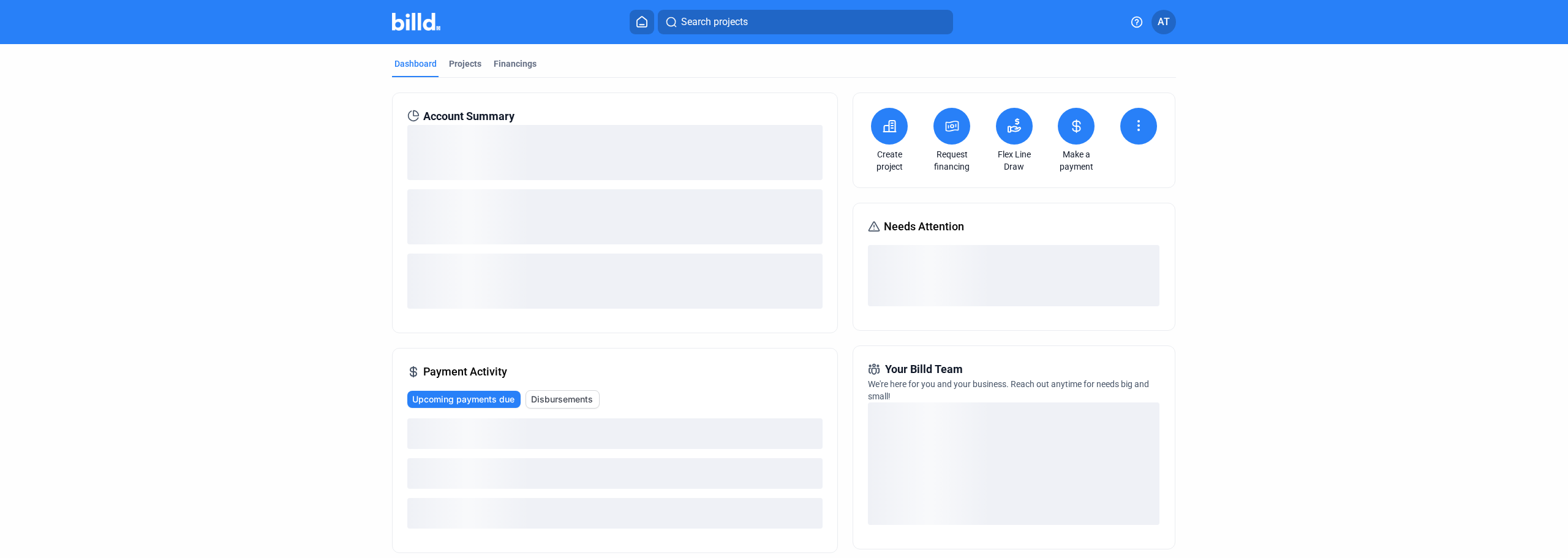
click at [949, 135] on button at bounding box center [952, 126] width 36 height 36
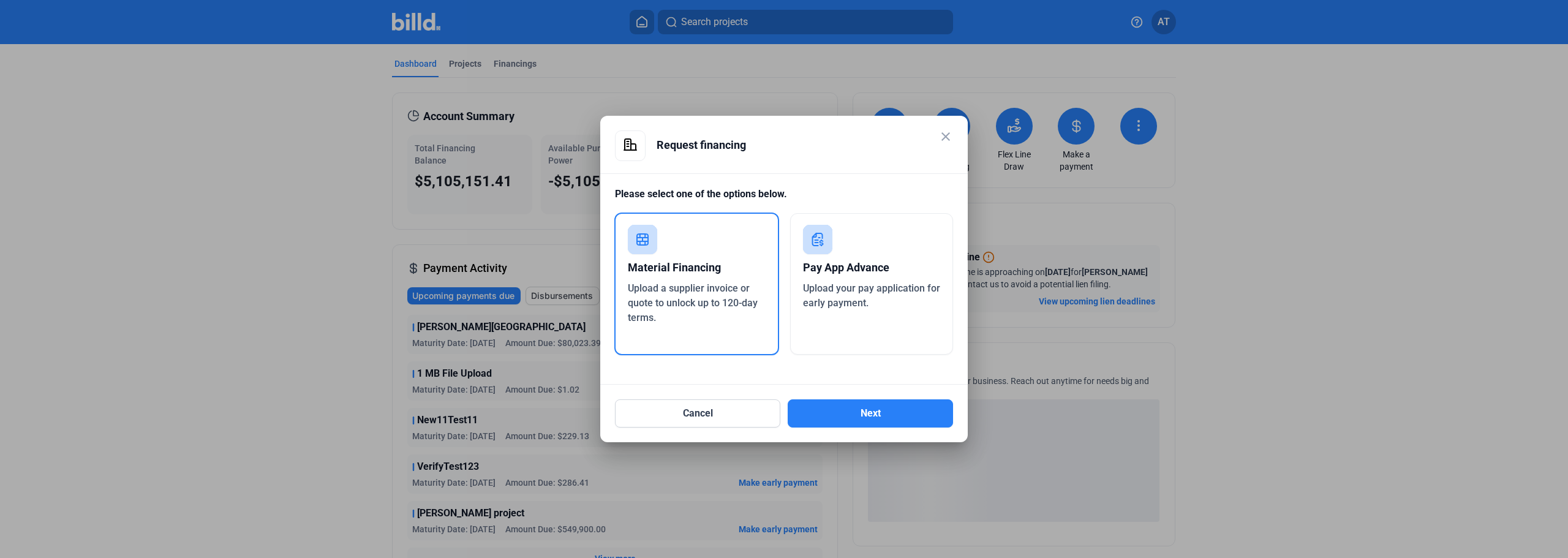
click at [857, 396] on div "Cancel Next" at bounding box center [784, 406] width 338 height 43
click at [857, 414] on button "Next" at bounding box center [870, 413] width 165 height 29
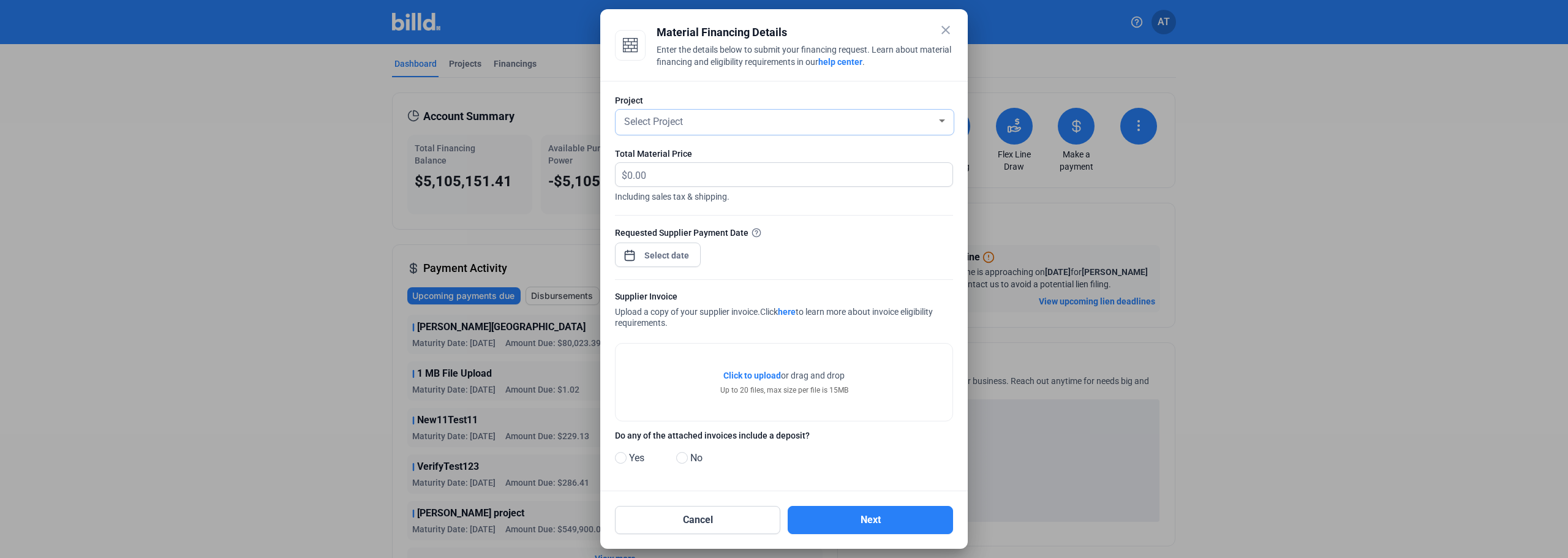
click at [768, 127] on div "Select Project" at bounding box center [779, 120] width 315 height 17
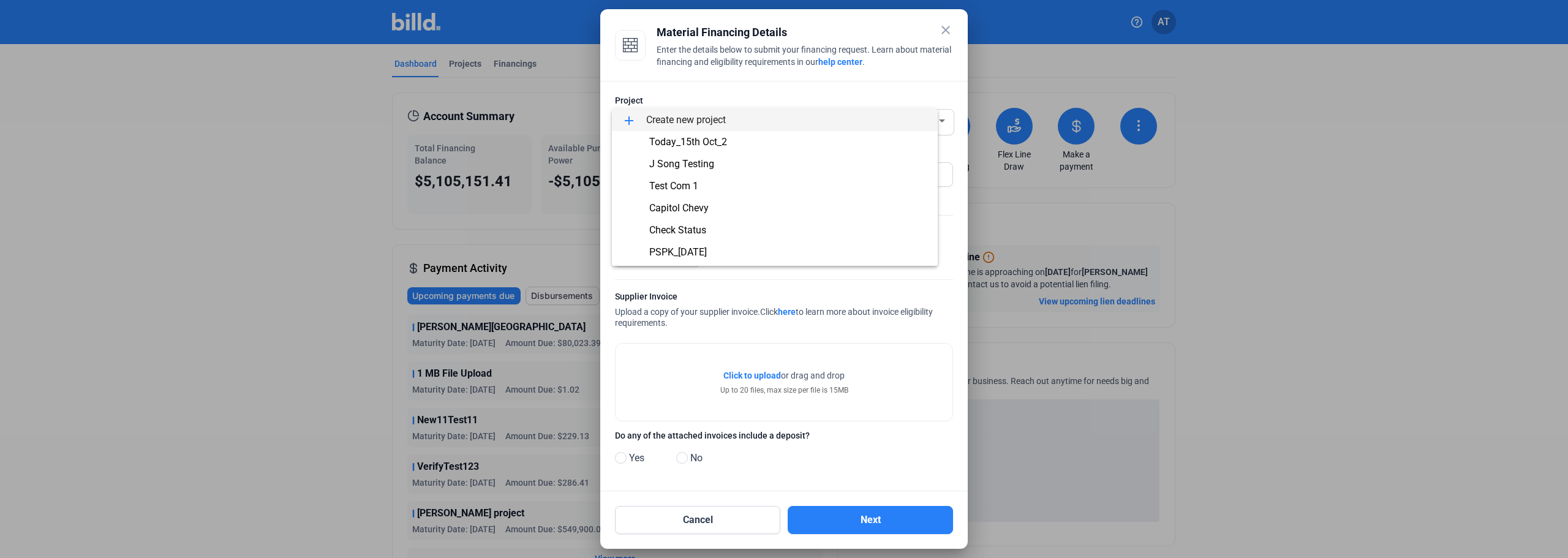
click at [741, 119] on span "add Create new project" at bounding box center [775, 120] width 307 height 22
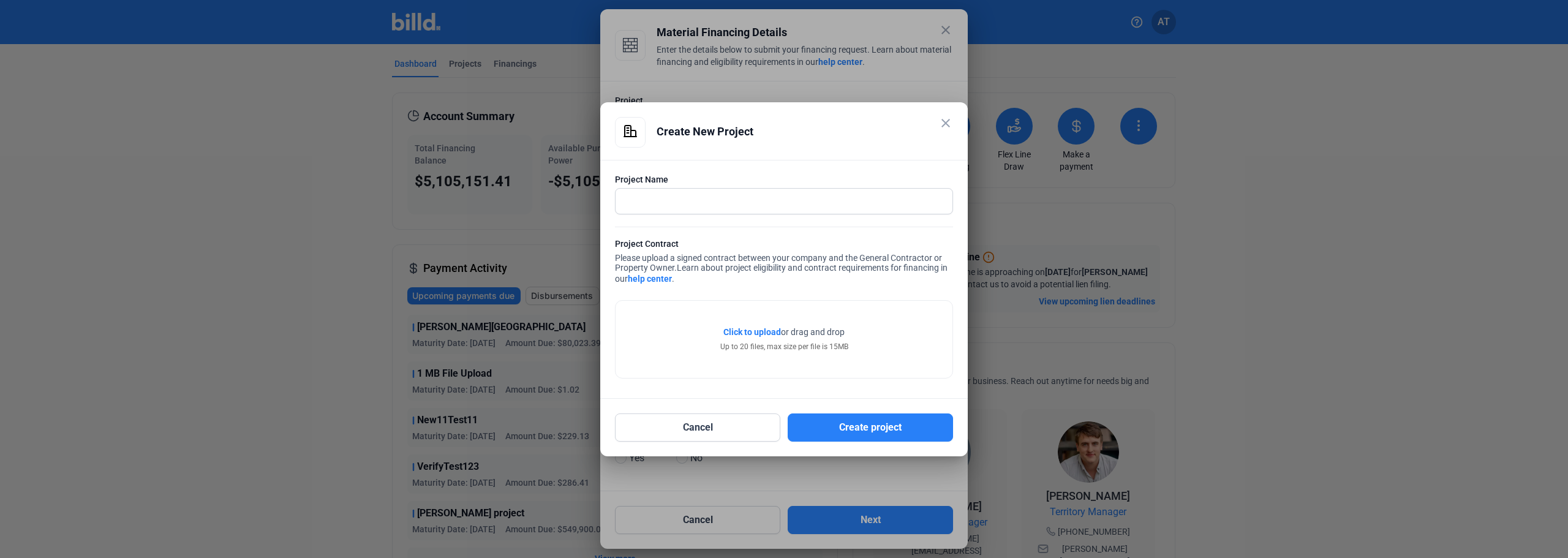
click at [941, 122] on mat-icon "close" at bounding box center [945, 123] width 15 height 15
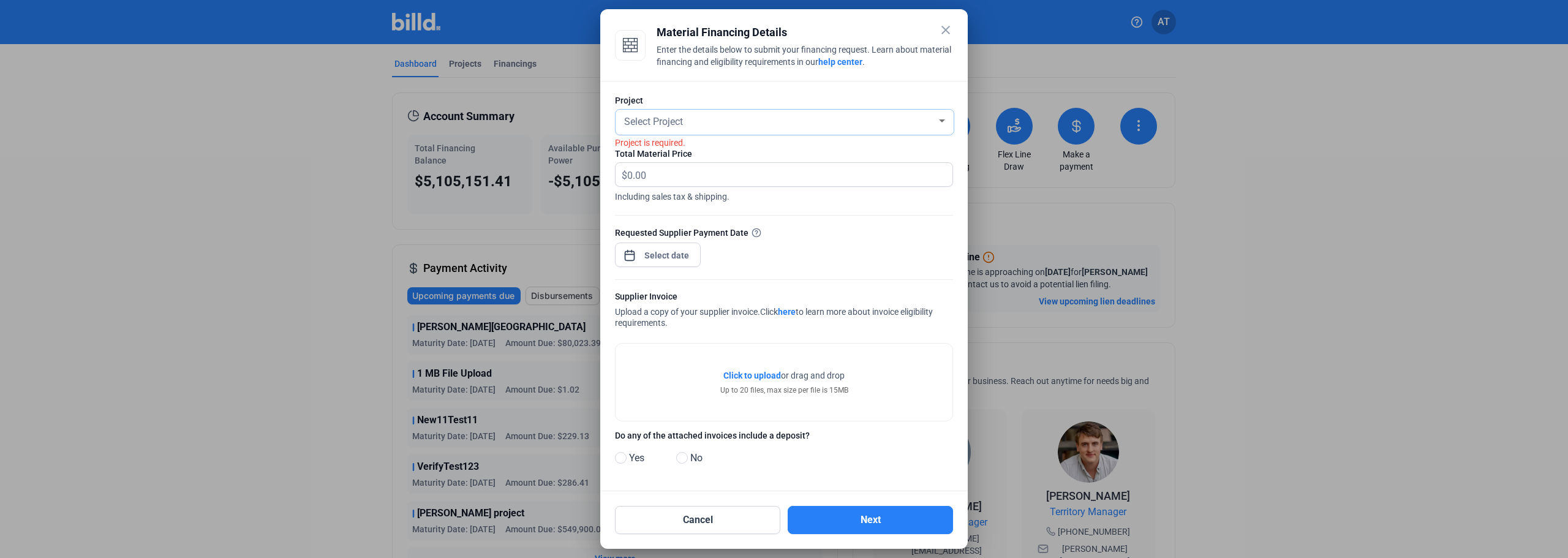
click at [769, 127] on div "Select Project" at bounding box center [779, 120] width 315 height 17
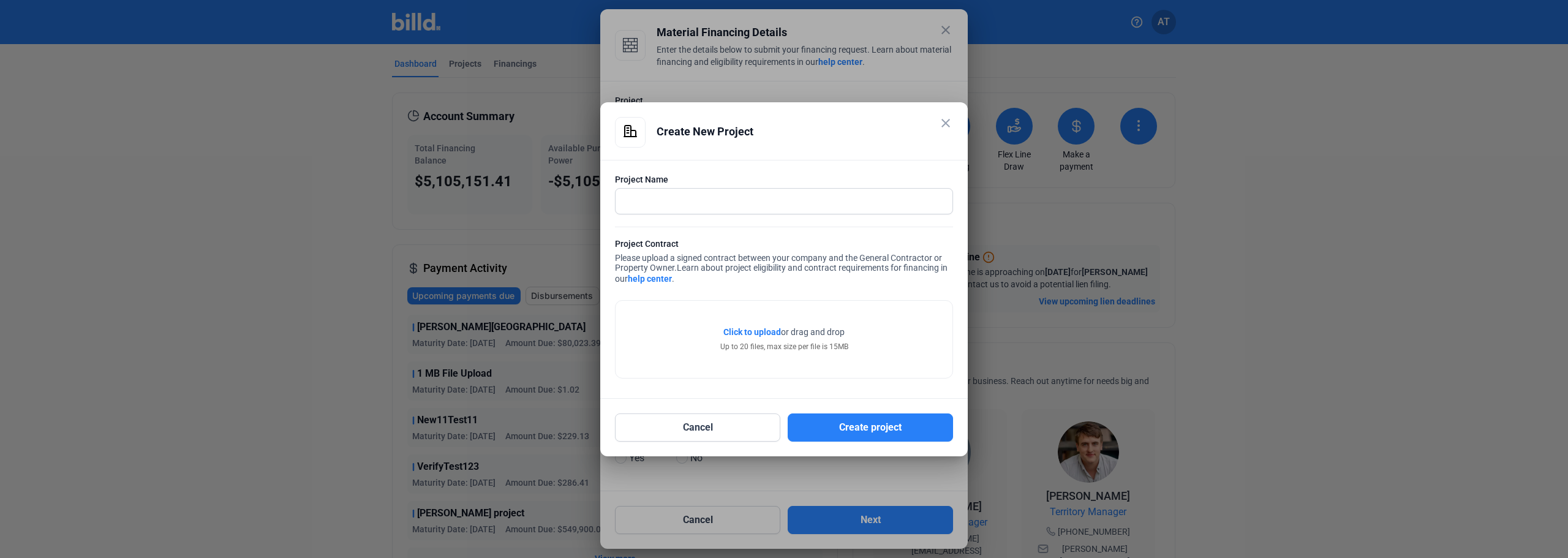
click at [942, 124] on mat-icon "close" at bounding box center [945, 123] width 15 height 15
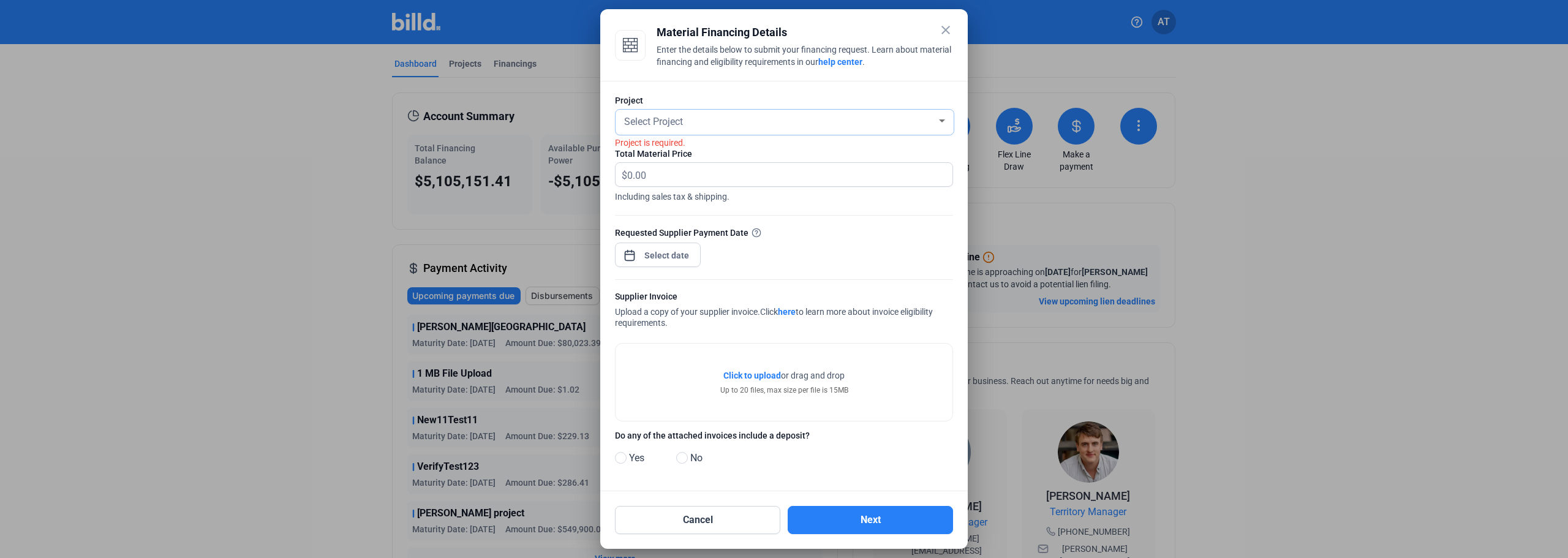
click at [937, 119] on div "Select Project" at bounding box center [784, 121] width 326 height 16
click at [945, 23] on div at bounding box center [784, 279] width 1568 height 558
